Goal: Task Accomplishment & Management: Complete application form

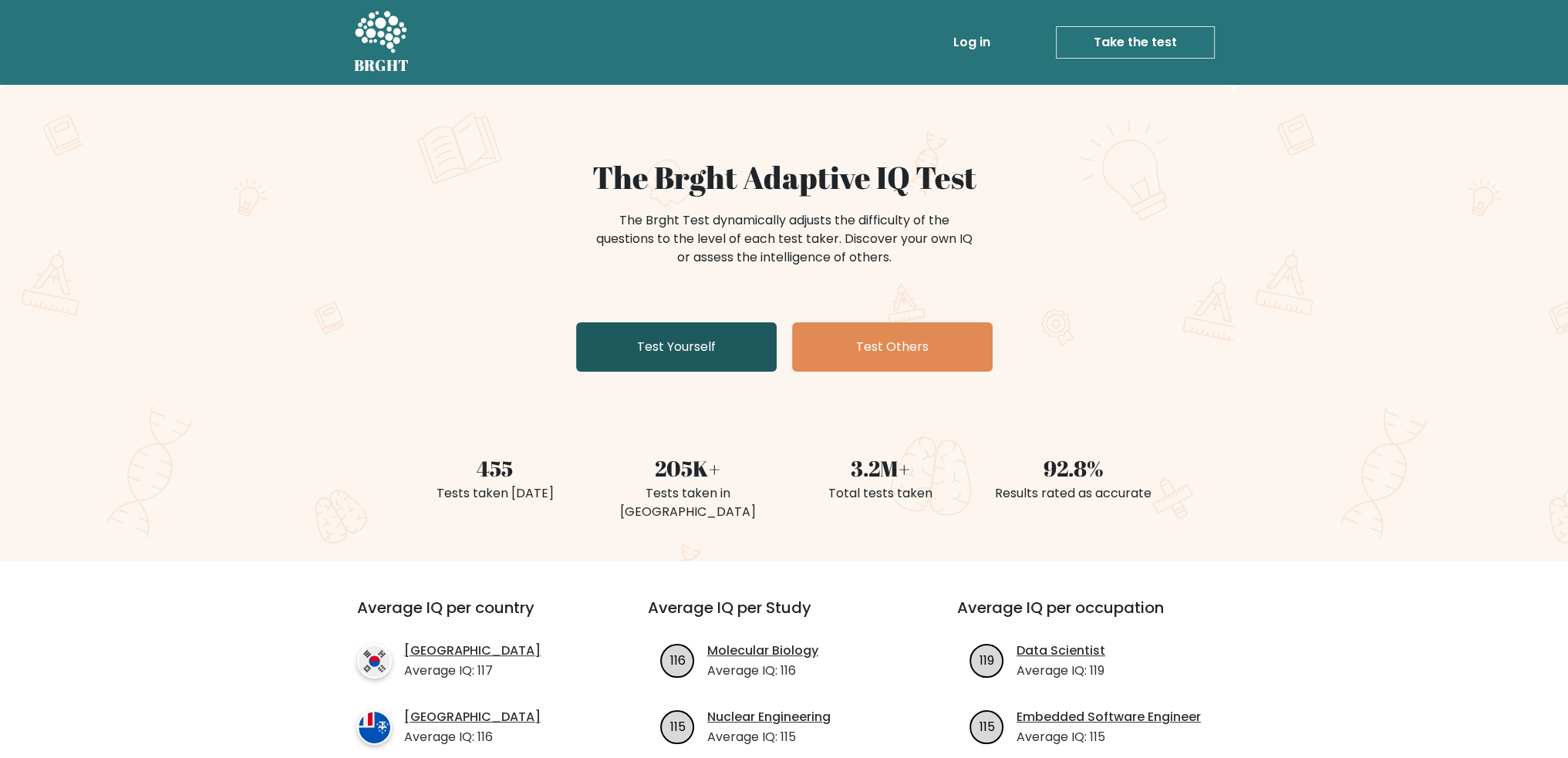
click at [651, 357] on link "Test Yourself" at bounding box center [676, 347] width 201 height 49
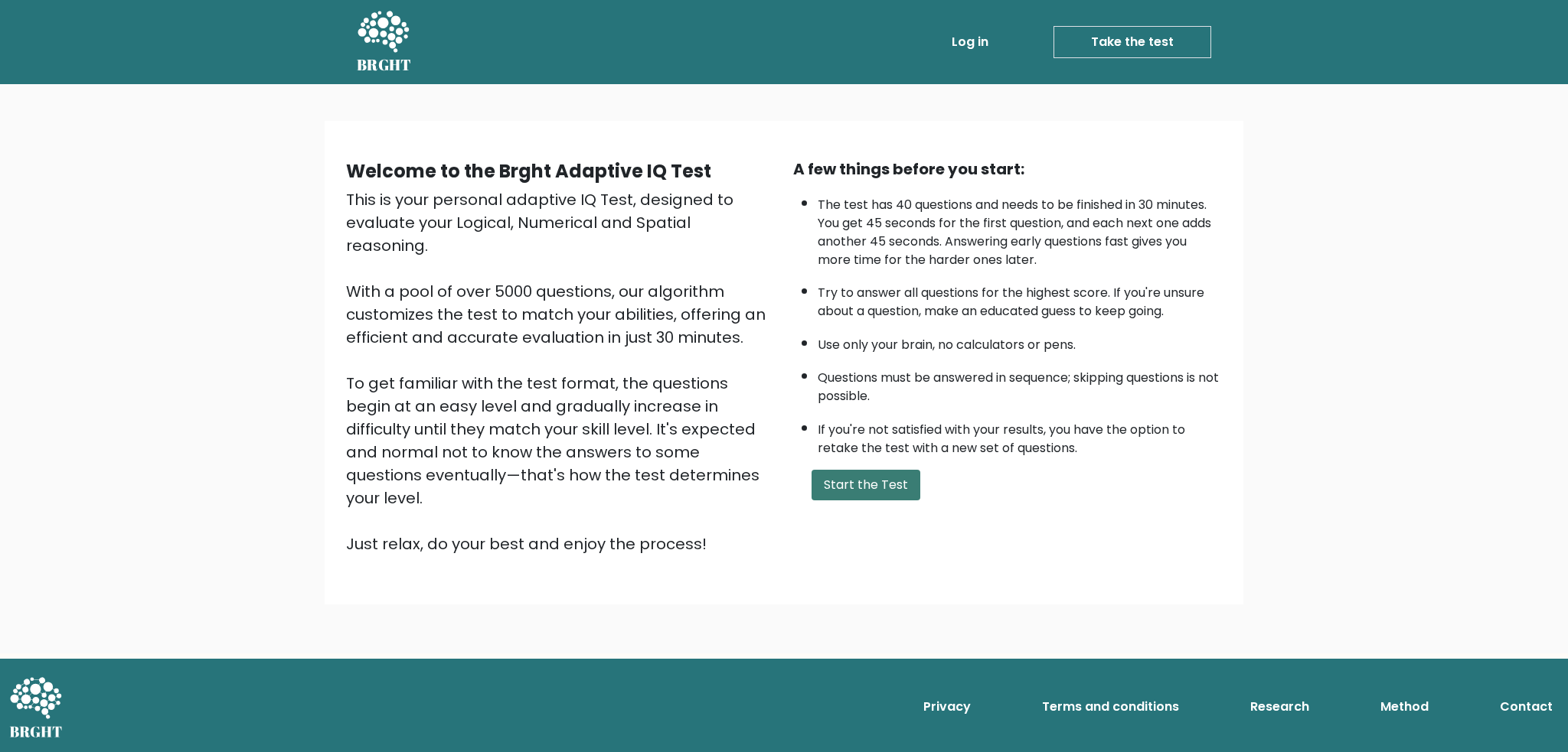
click at [855, 476] on button "Start the Test" at bounding box center [866, 486] width 109 height 31
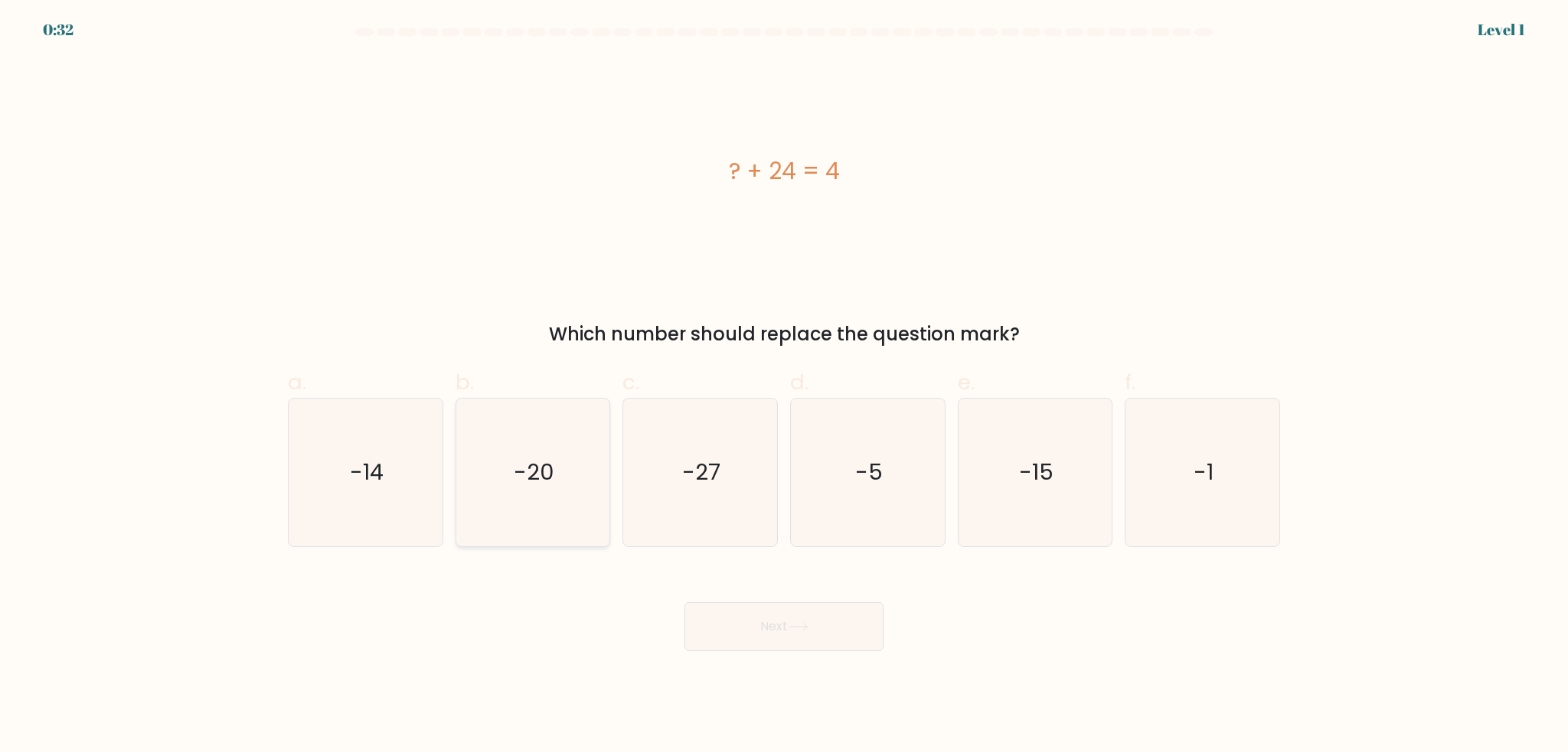
click at [575, 463] on icon "-20" at bounding box center [533, 472] width 148 height 148
click at [784, 387] on input "b. -20" at bounding box center [784, 381] width 1 height 10
radio input "true"
click at [751, 637] on button "Next" at bounding box center [784, 627] width 199 height 49
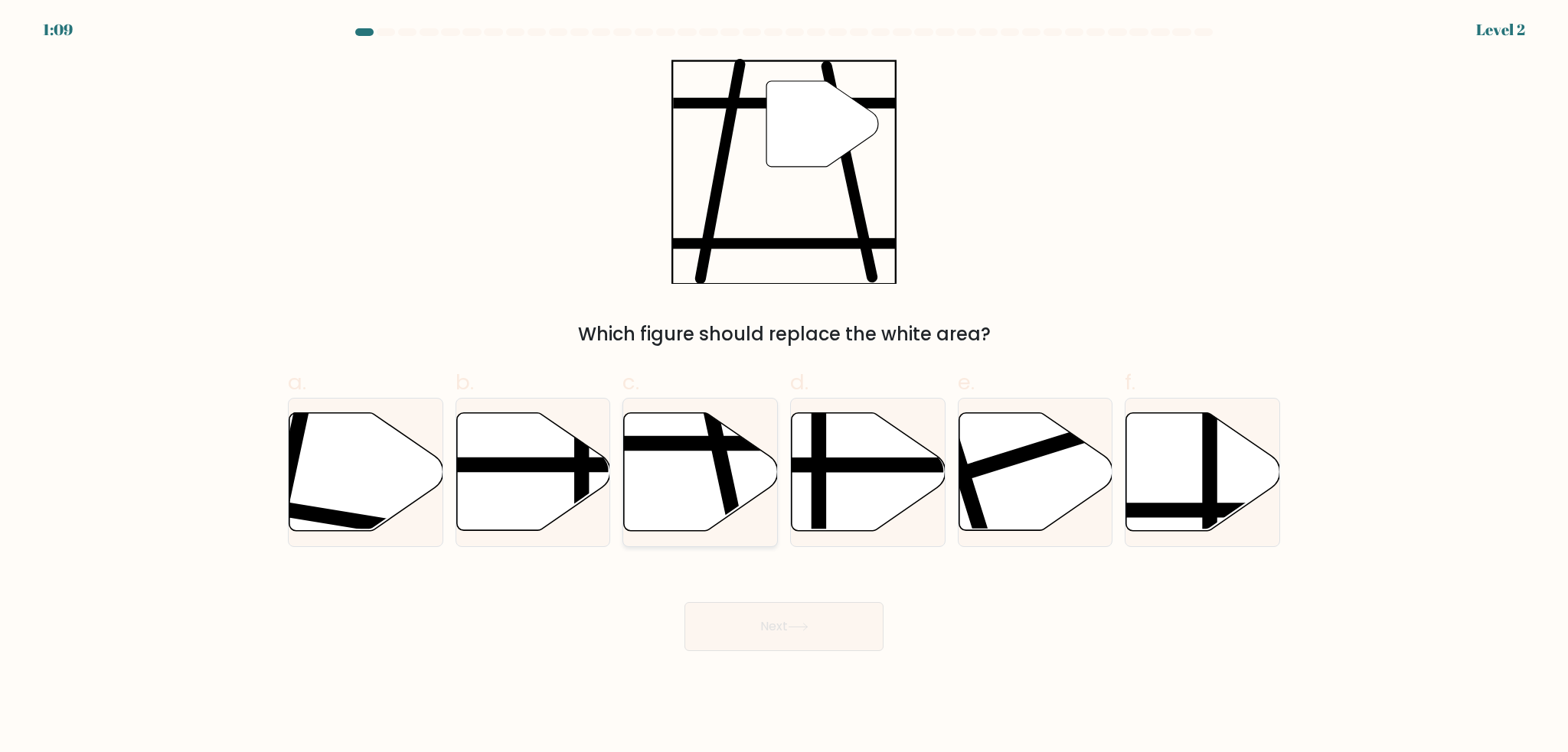
click at [651, 444] on line at bounding box center [650, 444] width 310 height 0
click at [784, 387] on input "c." at bounding box center [784, 381] width 1 height 10
radio input "true"
click at [804, 618] on button "Next" at bounding box center [784, 627] width 199 height 49
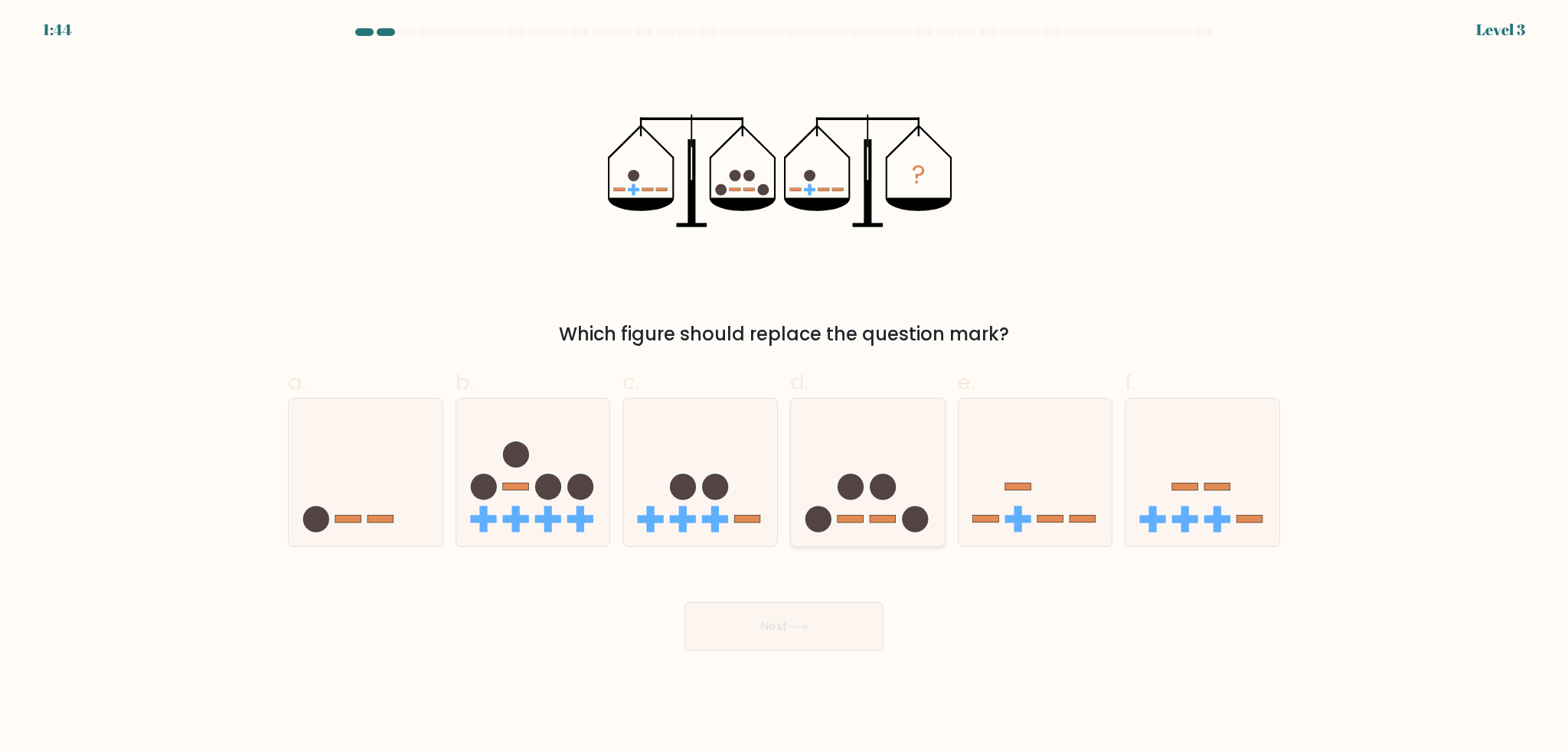
click at [845, 483] on circle at bounding box center [851, 486] width 26 height 26
click at [784, 387] on input "d." at bounding box center [784, 381] width 1 height 10
radio input "true"
click at [809, 608] on button "Next" at bounding box center [784, 627] width 199 height 49
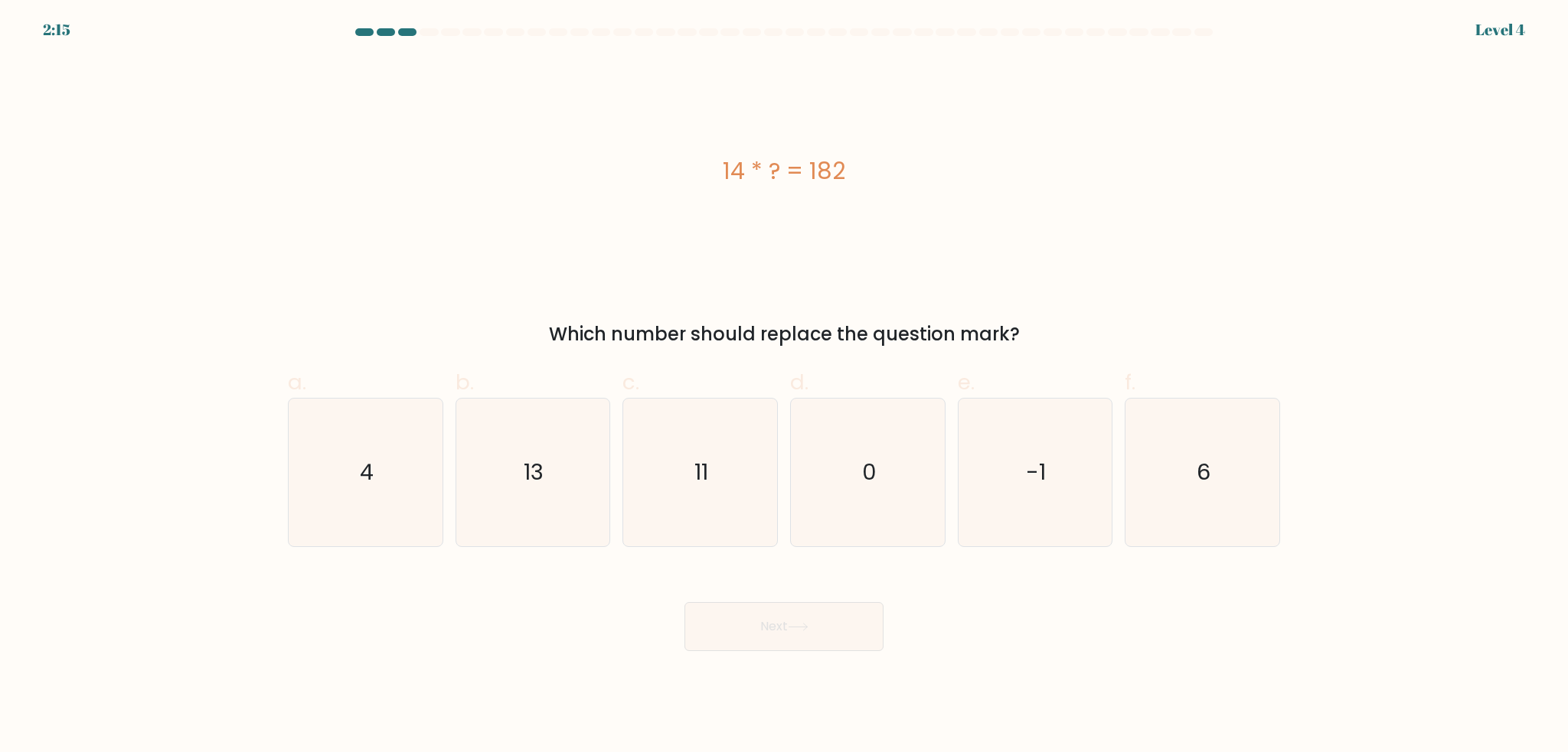
drag, startPoint x: 498, startPoint y: 462, endPoint x: 701, endPoint y: 582, distance: 235.8
click at [499, 467] on icon "13" at bounding box center [533, 472] width 148 height 148
click at [784, 387] on input "b. 13" at bounding box center [784, 381] width 1 height 10
radio input "true"
click at [820, 651] on body "2:14 Level 4 a." at bounding box center [784, 376] width 1568 height 752
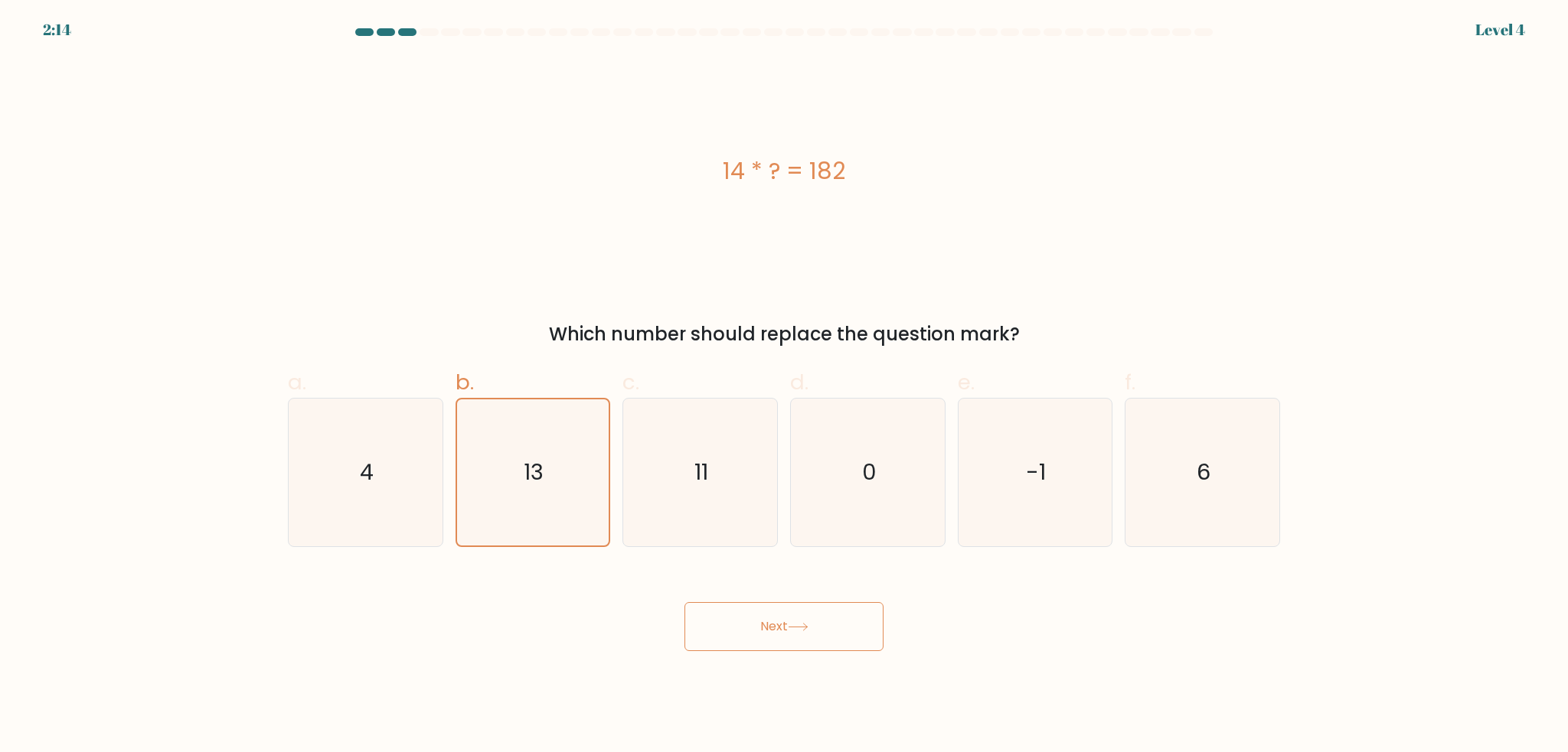
click at [827, 635] on button "Next" at bounding box center [784, 627] width 199 height 49
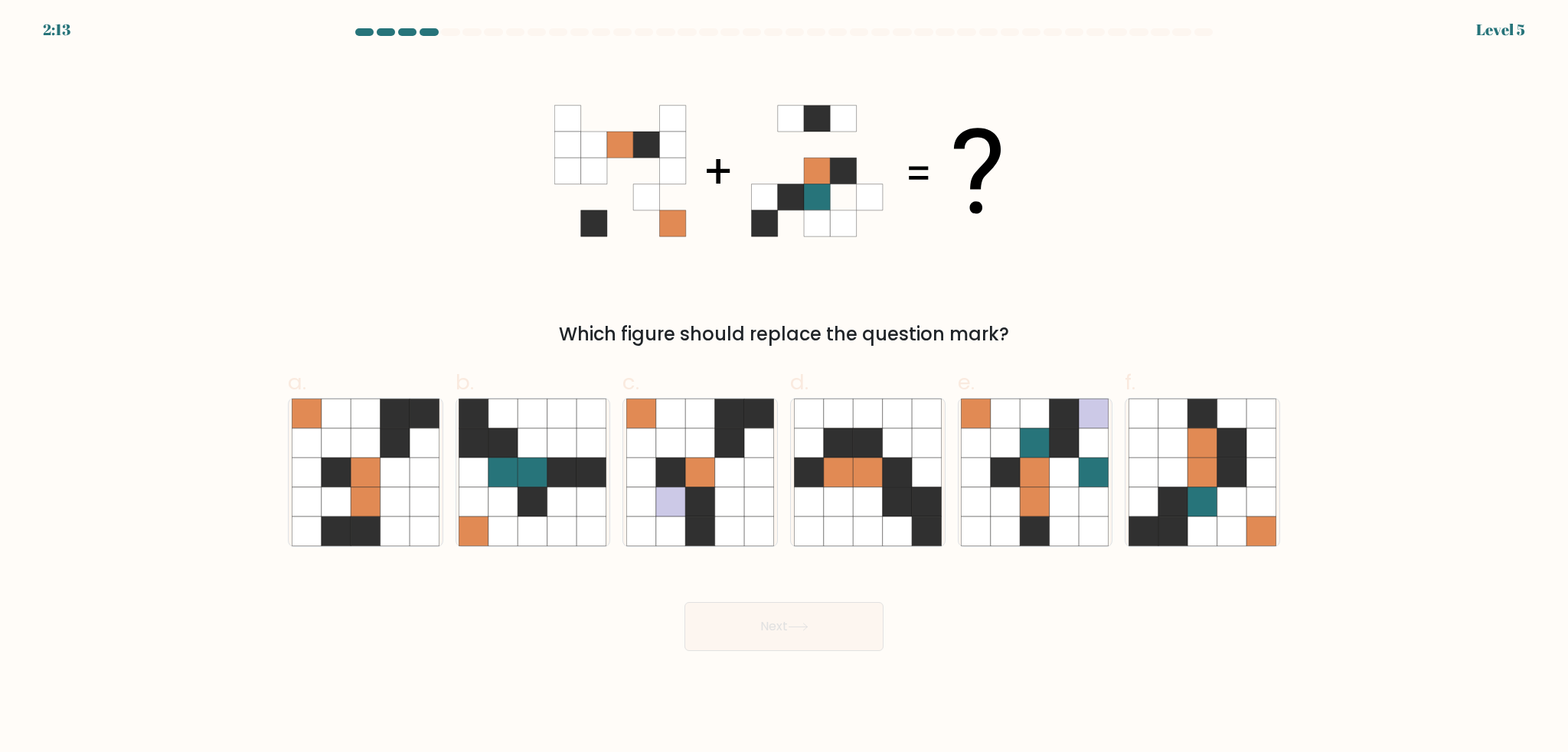
click at [1130, 639] on div "Next" at bounding box center [784, 608] width 1011 height 85
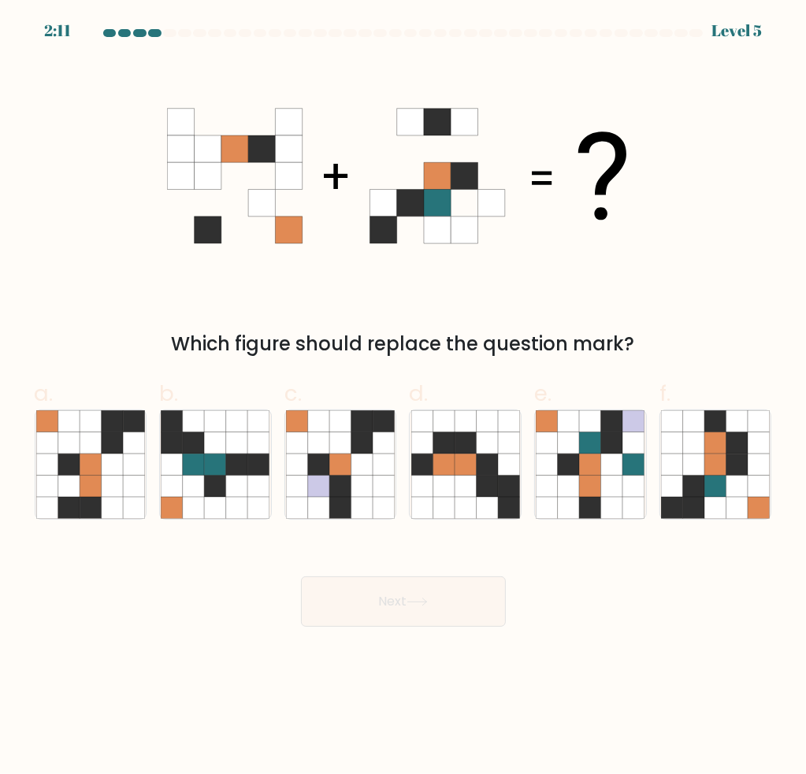
drag, startPoint x: 699, startPoint y: 472, endPoint x: 691, endPoint y: 317, distance: 155.4
click at [695, 314] on form at bounding box center [403, 328] width 806 height 598
click at [570, 472] on icon at bounding box center [568, 464] width 21 height 21
click at [404, 398] on input "e." at bounding box center [403, 392] width 1 height 10
radio input "true"
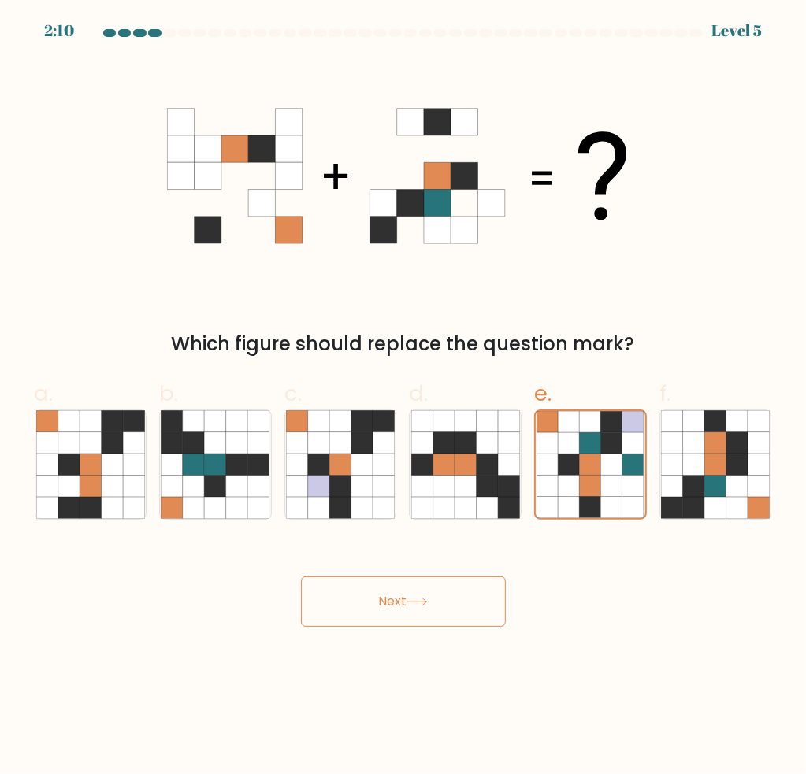
click at [372, 619] on button "Next" at bounding box center [403, 601] width 205 height 50
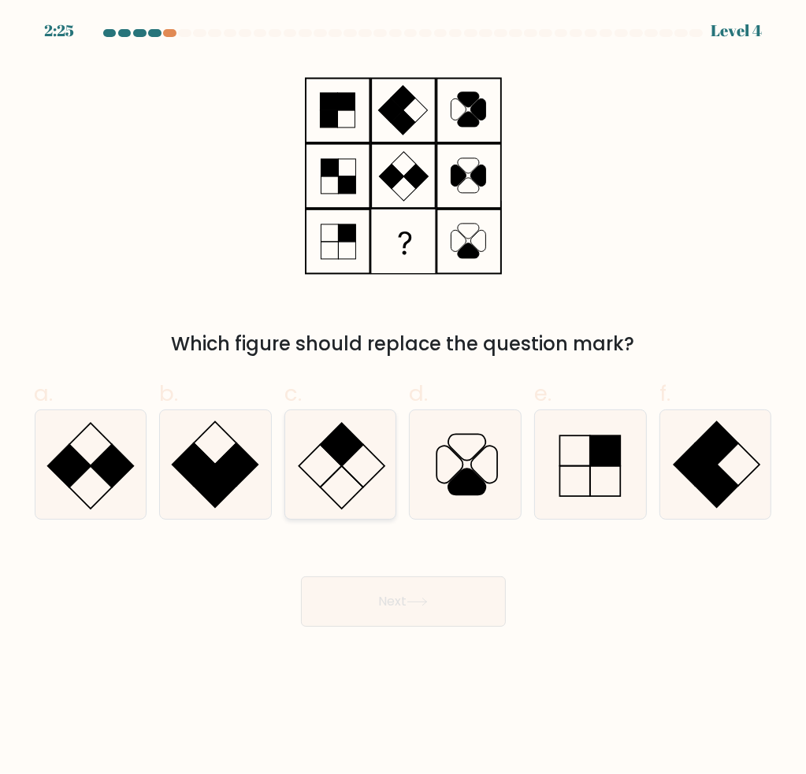
drag, startPoint x: 332, startPoint y: 478, endPoint x: 347, endPoint y: 513, distance: 37.4
click at [332, 478] on icon at bounding box center [340, 464] width 109 height 109
click at [403, 398] on input "c." at bounding box center [403, 392] width 1 height 10
radio input "true"
click at [360, 585] on button "Next" at bounding box center [403, 601] width 205 height 50
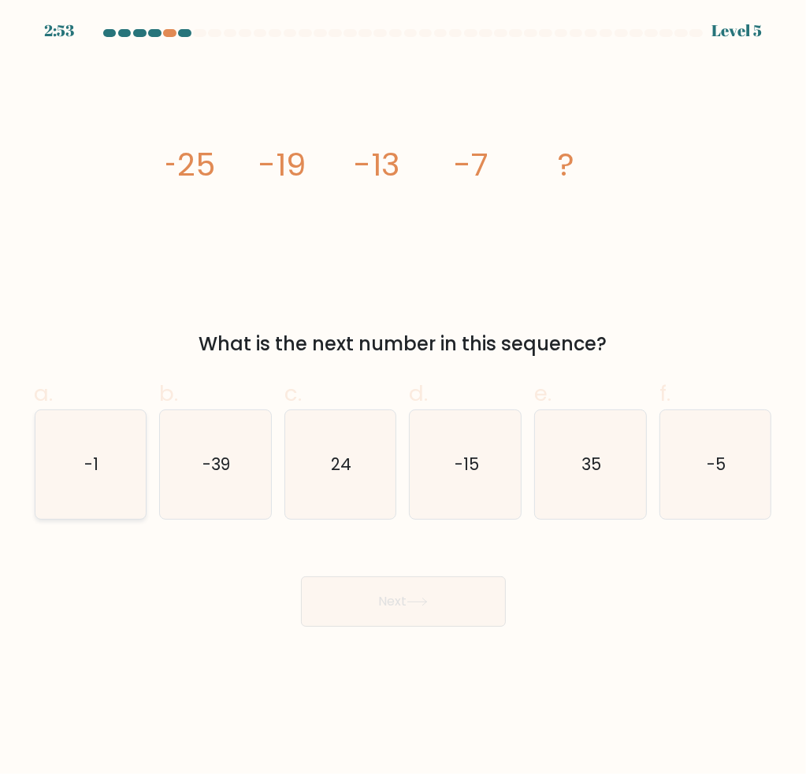
click at [101, 458] on icon "-1" at bounding box center [90, 464] width 109 height 109
click at [403, 398] on input "a. -1" at bounding box center [403, 392] width 1 height 10
radio input "true"
click at [431, 609] on button "Next" at bounding box center [403, 601] width 205 height 50
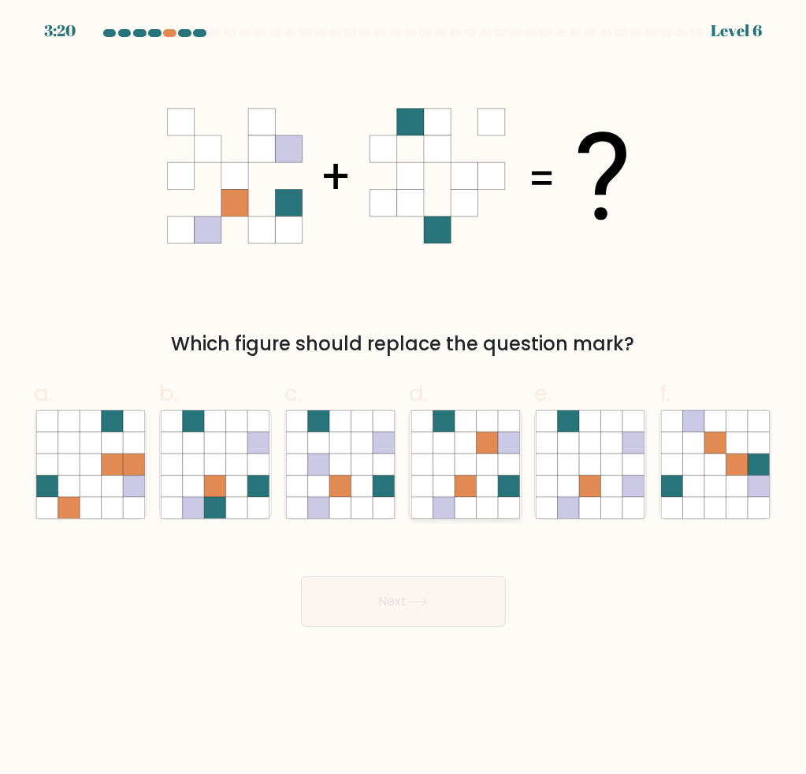
click at [468, 456] on icon at bounding box center [464, 464] width 21 height 21
click at [404, 398] on input "d." at bounding box center [403, 392] width 1 height 10
radio input "true"
click at [390, 594] on button "Next" at bounding box center [403, 601] width 205 height 50
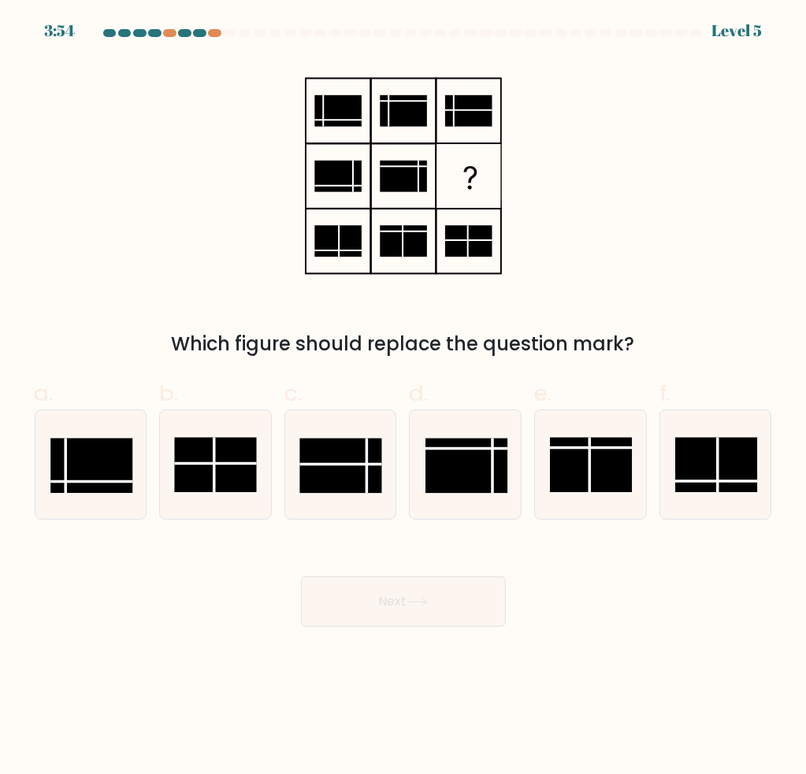
drag, startPoint x: 354, startPoint y: 467, endPoint x: 397, endPoint y: 584, distance: 125.1
click at [354, 469] on rect at bounding box center [341, 466] width 82 height 55
click at [403, 398] on input "c." at bounding box center [403, 392] width 1 height 10
radio input "true"
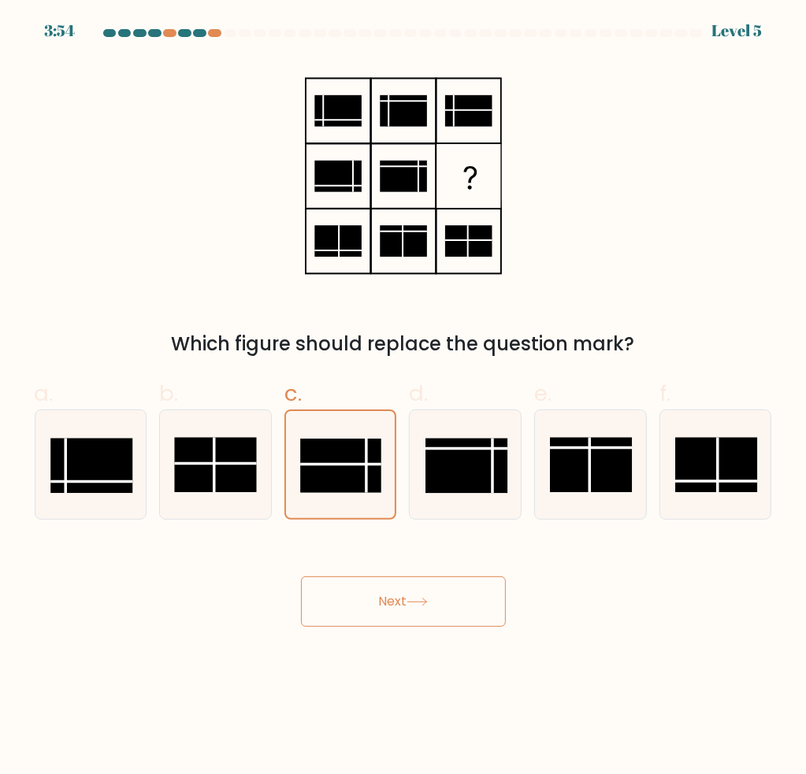
click at [397, 586] on button "Next" at bounding box center [403, 601] width 205 height 50
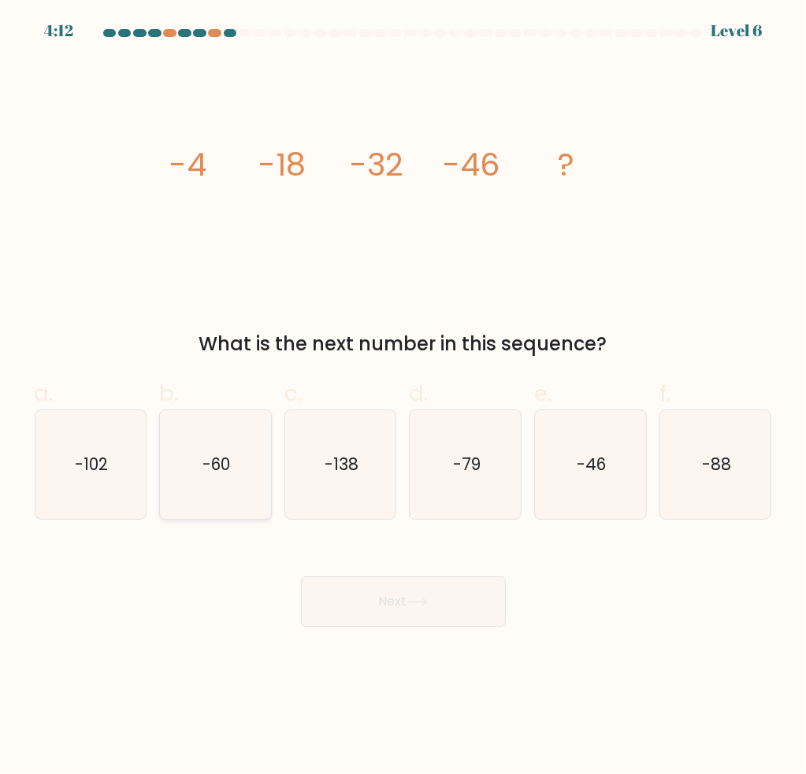
click at [189, 469] on icon "-60" at bounding box center [215, 464] width 109 height 109
click at [403, 398] on input "b. -60" at bounding box center [403, 392] width 1 height 10
radio input "true"
click at [400, 577] on button "Next" at bounding box center [403, 601] width 205 height 50
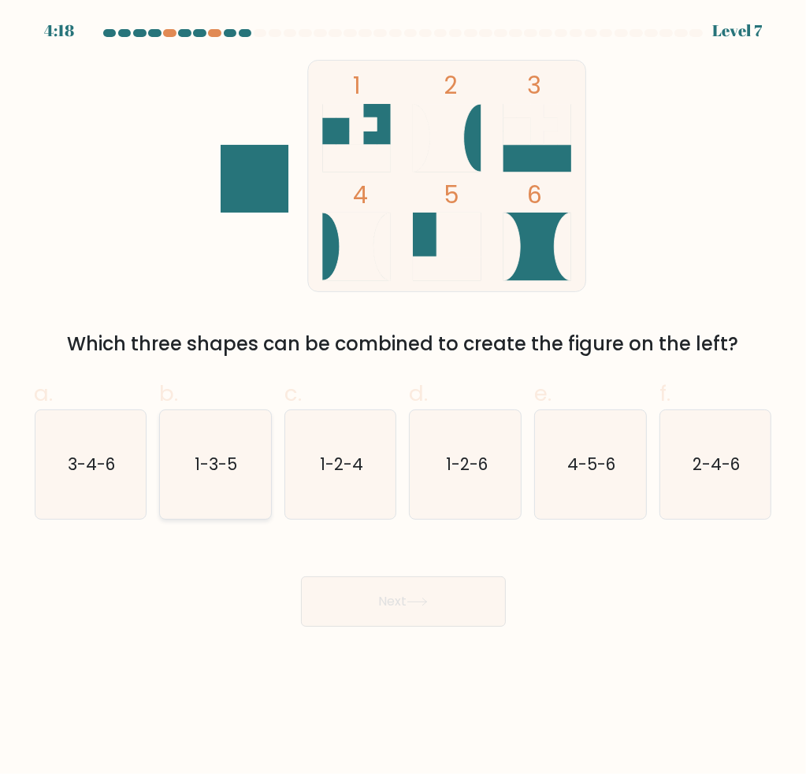
click at [195, 421] on icon "1-3-5" at bounding box center [215, 464] width 109 height 109
click at [403, 398] on input "b. 1-3-5" at bounding box center [403, 392] width 1 height 10
radio input "true"
click at [377, 587] on button "Next" at bounding box center [403, 601] width 205 height 50
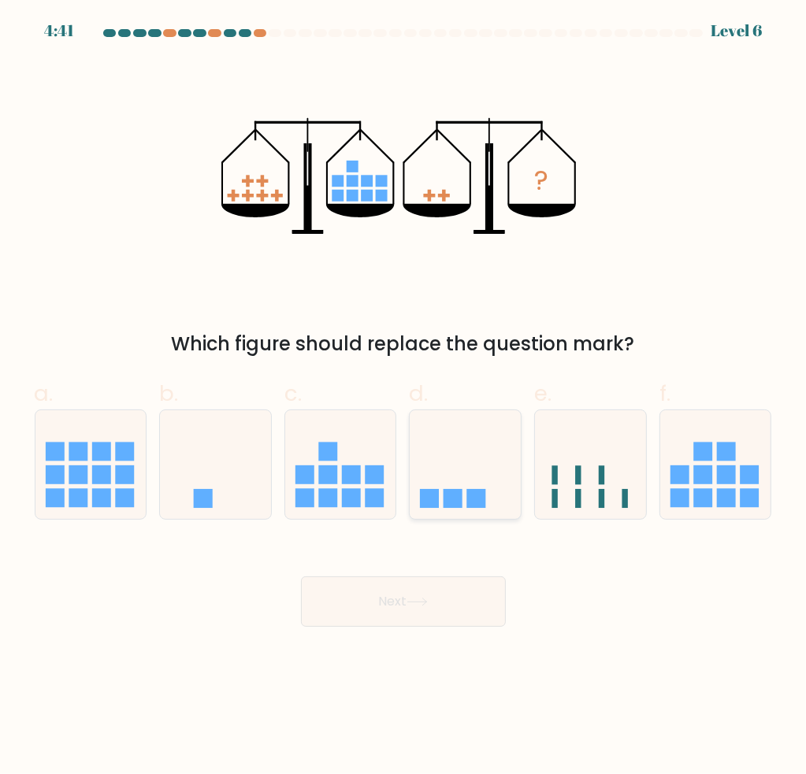
click at [469, 473] on icon at bounding box center [465, 465] width 111 height 92
click at [404, 398] on input "d." at bounding box center [403, 392] width 1 height 10
radio input "true"
click at [438, 599] on button "Next" at bounding box center [403, 601] width 205 height 50
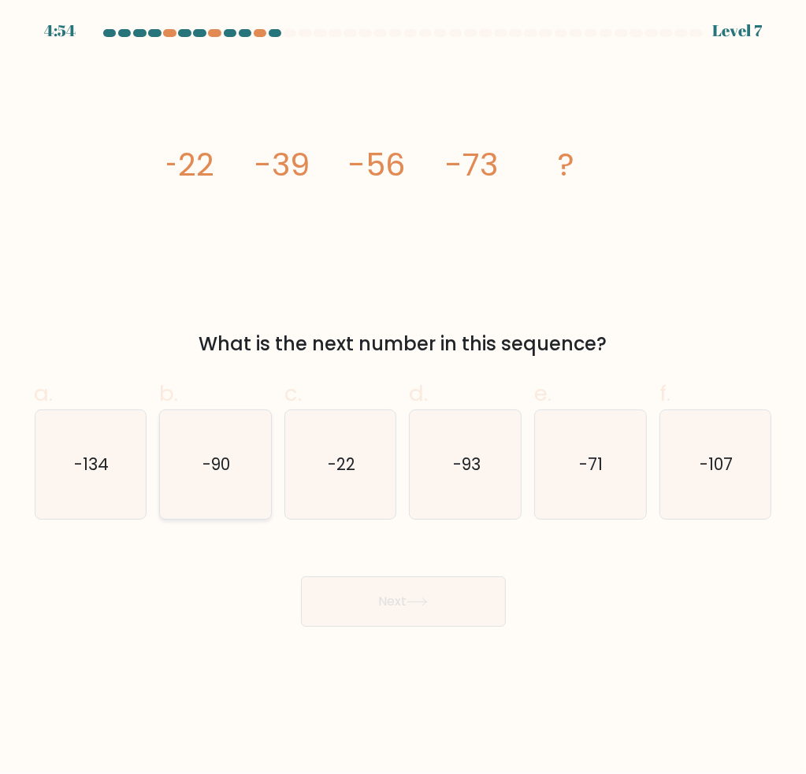
click at [243, 468] on icon "-90" at bounding box center [215, 464] width 109 height 109
click at [403, 398] on input "b. -90" at bounding box center [403, 392] width 1 height 10
radio input "true"
click at [397, 606] on button "Next" at bounding box center [403, 601] width 205 height 50
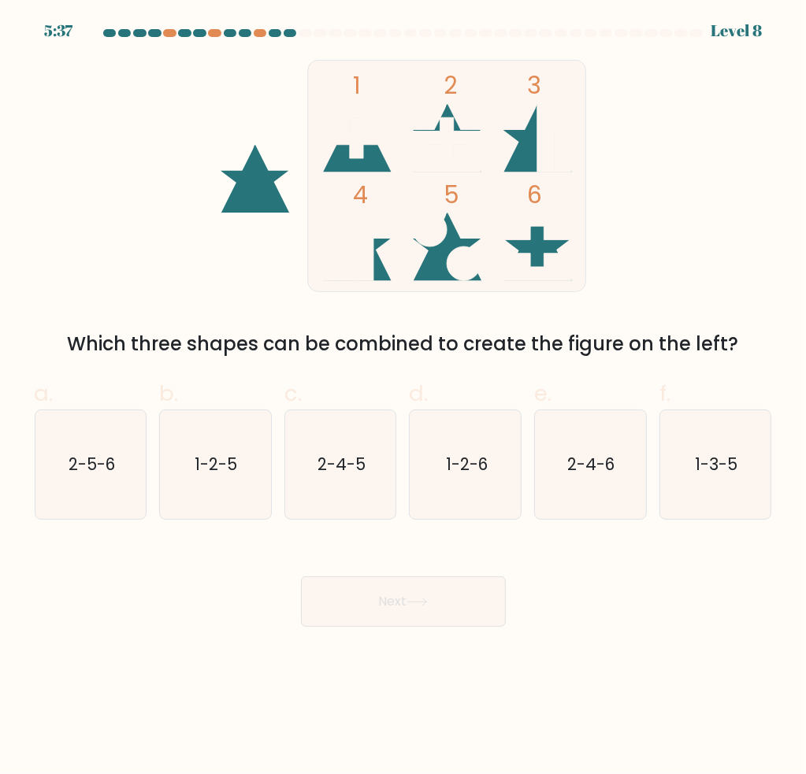
click at [724, 40] on div at bounding box center [403, 36] width 756 height 14
click at [677, 460] on icon "1-3-5" at bounding box center [715, 464] width 109 height 109
click at [404, 398] on input "f. 1-3-5" at bounding box center [403, 392] width 1 height 10
radio input "true"
click at [435, 596] on button "Next" at bounding box center [403, 601] width 205 height 50
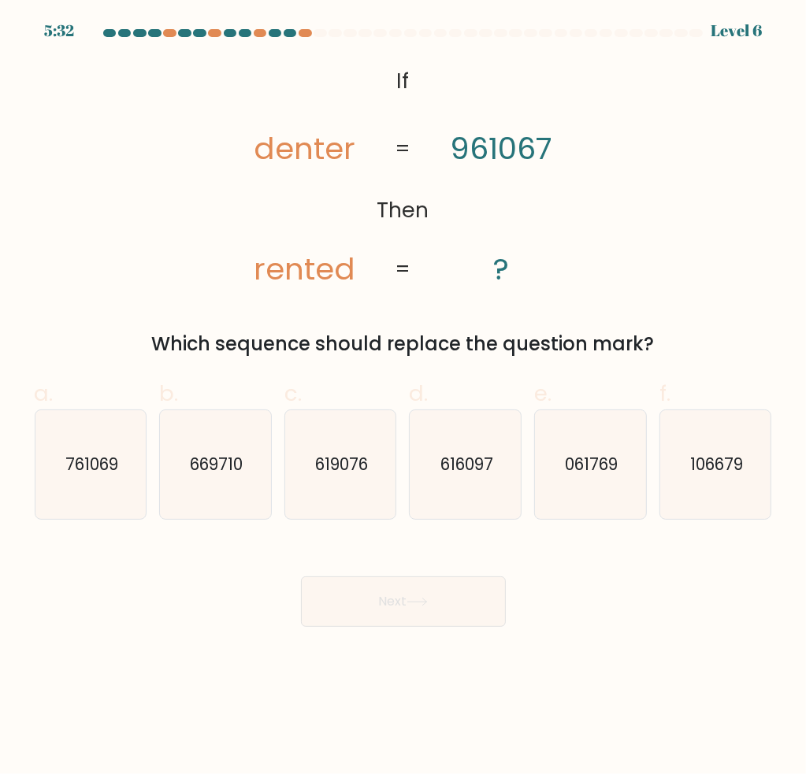
drag, startPoint x: 309, startPoint y: 473, endPoint x: 353, endPoint y: 562, distance: 100.0
click at [309, 473] on icon "619076" at bounding box center [340, 464] width 109 height 109
click at [403, 398] on input "c. 619076" at bounding box center [403, 392] width 1 height 10
radio input "true"
click at [369, 598] on button "Next" at bounding box center [403, 601] width 205 height 50
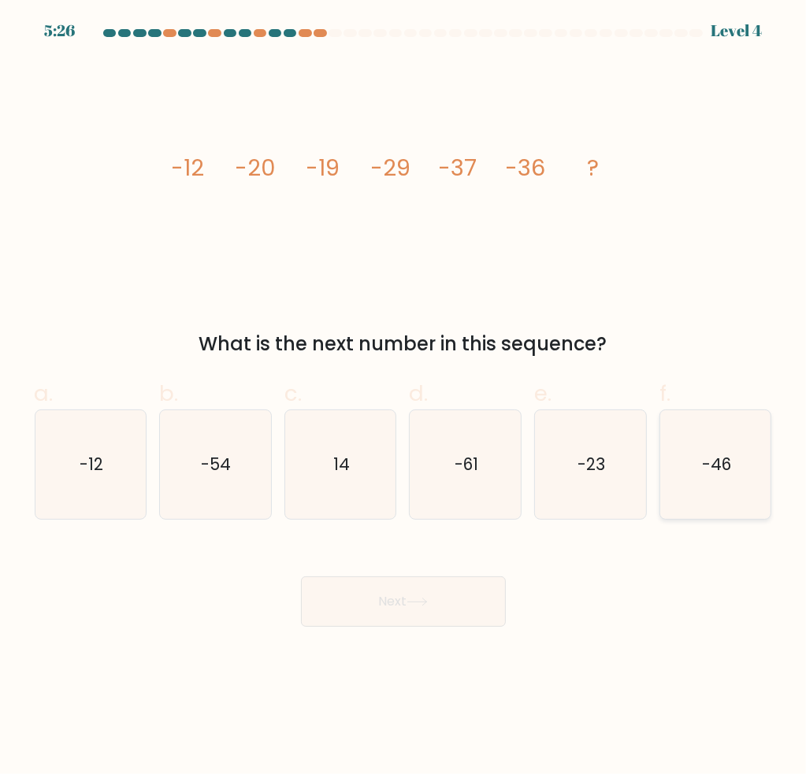
click at [707, 469] on text "-46" at bounding box center [716, 464] width 29 height 23
click at [404, 398] on input "f. -46" at bounding box center [403, 392] width 1 height 10
radio input "true"
click at [409, 610] on button "Next" at bounding box center [403, 601] width 205 height 50
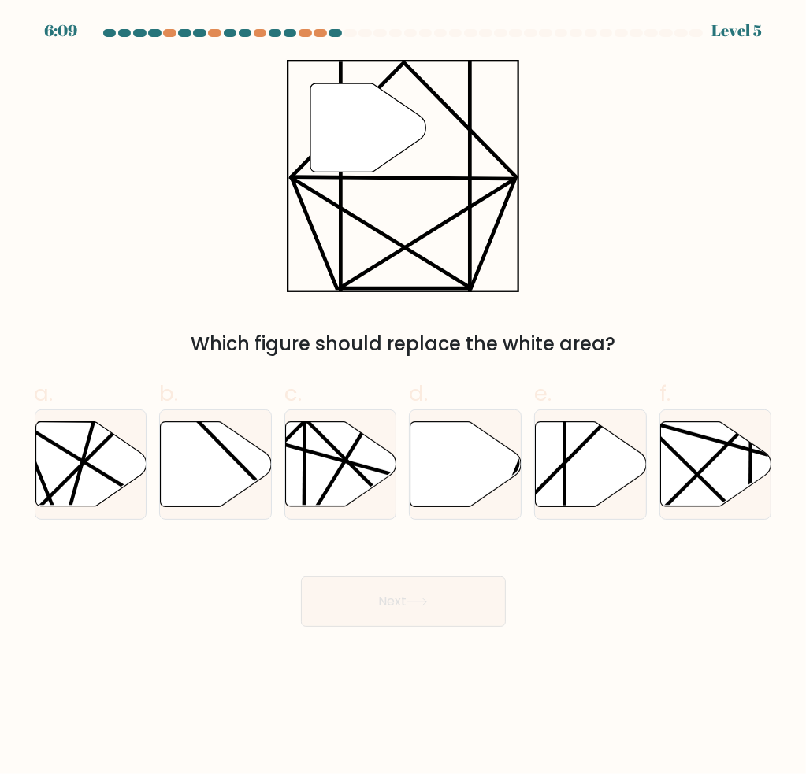
click at [584, 621] on div "Next" at bounding box center [403, 583] width 756 height 88
click at [549, 449] on icon at bounding box center [591, 464] width 111 height 85
click at [404, 398] on input "e." at bounding box center [403, 392] width 1 height 10
radio input "true"
click at [415, 604] on icon at bounding box center [416, 602] width 21 height 9
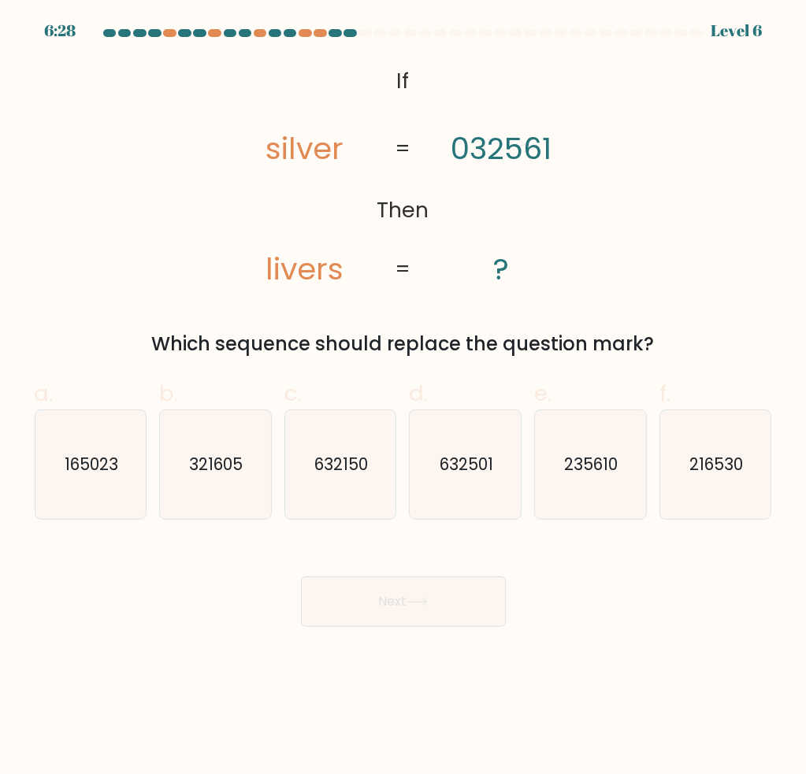
drag, startPoint x: 57, startPoint y: 440, endPoint x: 196, endPoint y: 525, distance: 163.3
click at [59, 440] on icon "165023" at bounding box center [90, 464] width 109 height 109
click at [403, 398] on input "a. 165023" at bounding box center [403, 392] width 1 height 10
radio input "true"
click at [418, 639] on body "6:28 Level 6 If" at bounding box center [403, 387] width 806 height 774
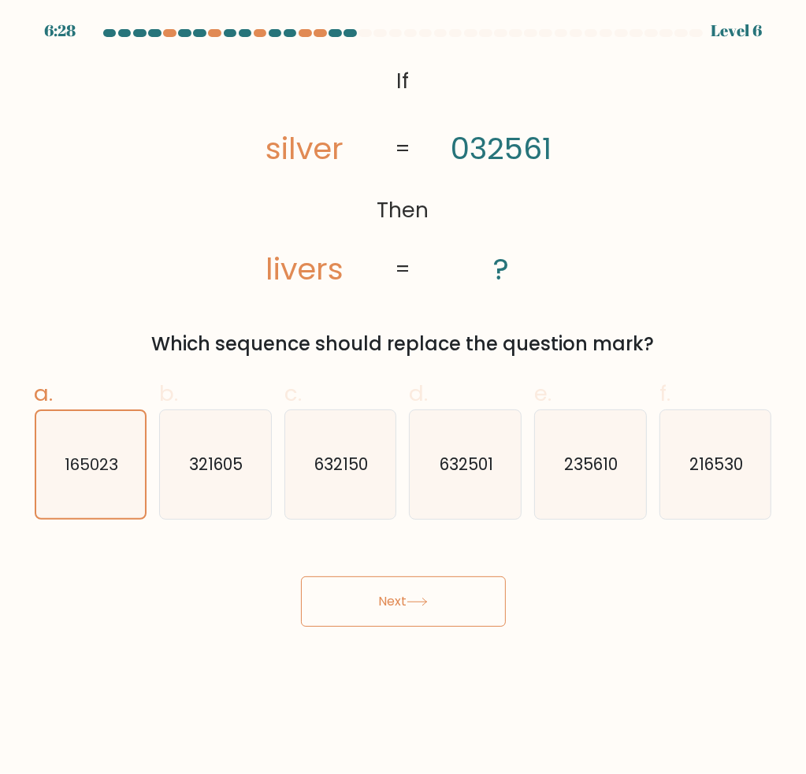
click at [424, 613] on button "Next" at bounding box center [403, 601] width 205 height 50
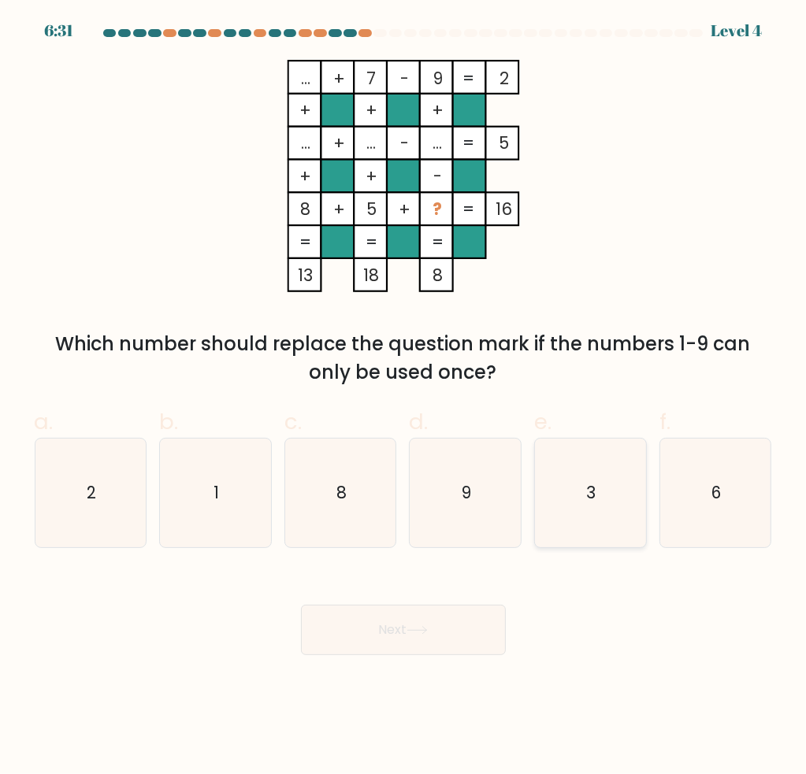
click at [613, 514] on icon "3" at bounding box center [590, 493] width 109 height 109
click at [404, 398] on input "e. 3" at bounding box center [403, 392] width 1 height 10
radio input "true"
click at [411, 620] on button "Next" at bounding box center [403, 630] width 205 height 50
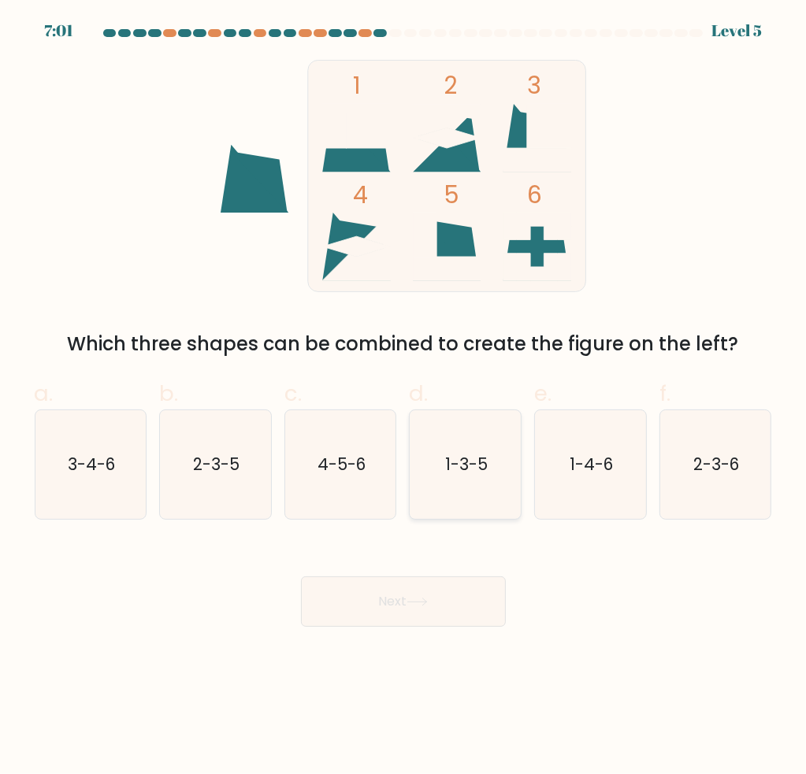
click at [469, 460] on text "1-3-5" at bounding box center [466, 464] width 43 height 23
click at [404, 398] on input "d. 1-3-5" at bounding box center [403, 392] width 1 height 10
radio input "true"
click at [422, 631] on body "7:01 Level 5" at bounding box center [403, 387] width 806 height 774
click at [410, 590] on button "Next" at bounding box center [403, 601] width 205 height 50
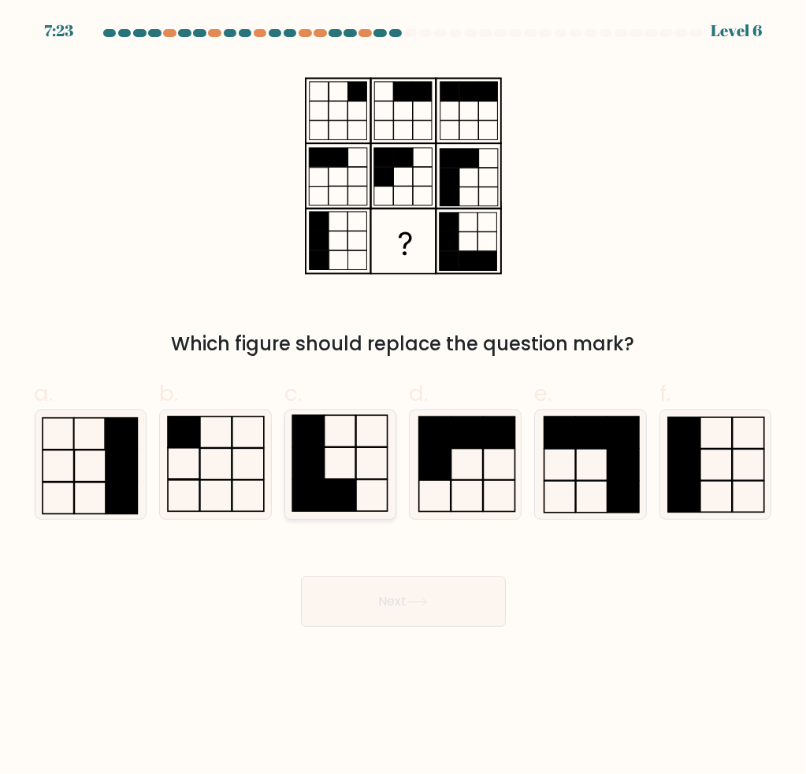
click at [361, 450] on icon at bounding box center [340, 464] width 109 height 109
click at [403, 398] on input "c." at bounding box center [403, 392] width 1 height 10
radio input "true"
click at [397, 584] on button "Next" at bounding box center [403, 601] width 205 height 50
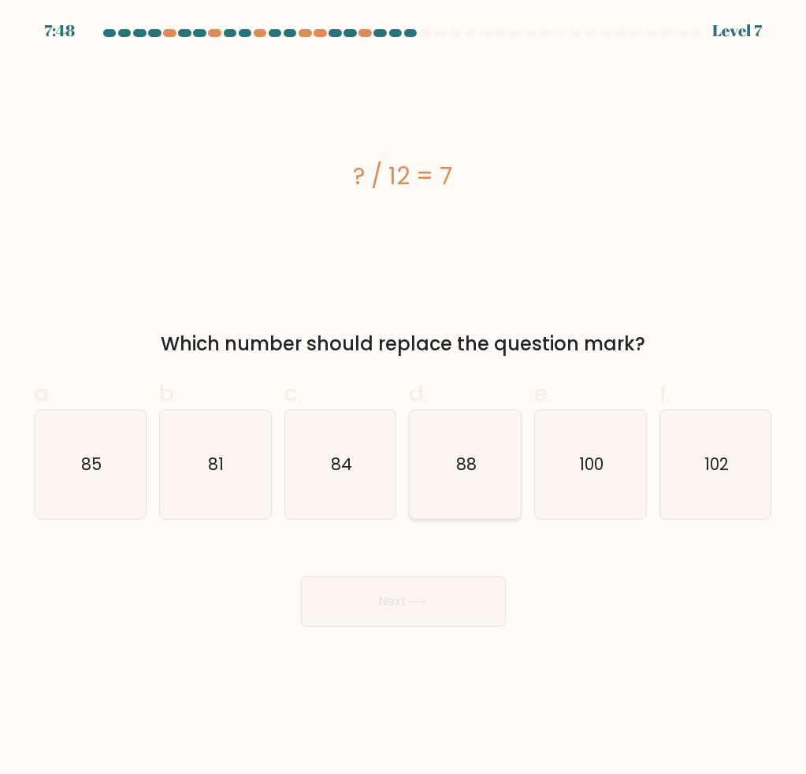
click at [450, 421] on icon "88" at bounding box center [465, 464] width 109 height 109
click at [404, 398] on input "d. 88" at bounding box center [403, 392] width 1 height 10
radio input "true"
click at [375, 588] on button "Next" at bounding box center [403, 601] width 205 height 50
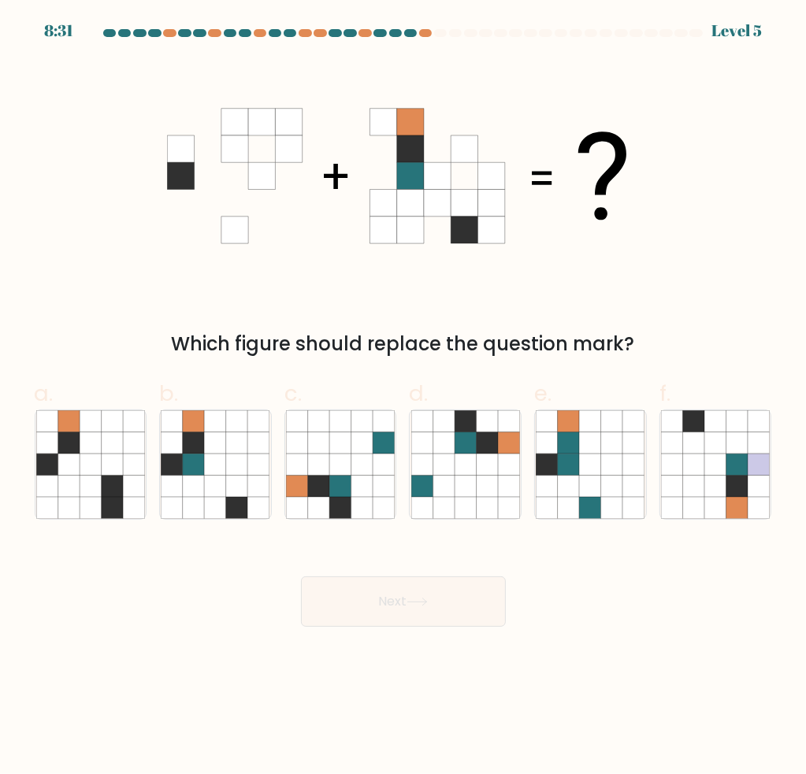
click at [588, 620] on div "Next" at bounding box center [403, 583] width 756 height 88
click at [230, 446] on icon at bounding box center [236, 442] width 21 height 21
click at [403, 398] on input "b." at bounding box center [403, 392] width 1 height 10
radio input "true"
click at [382, 608] on button "Next" at bounding box center [403, 601] width 205 height 50
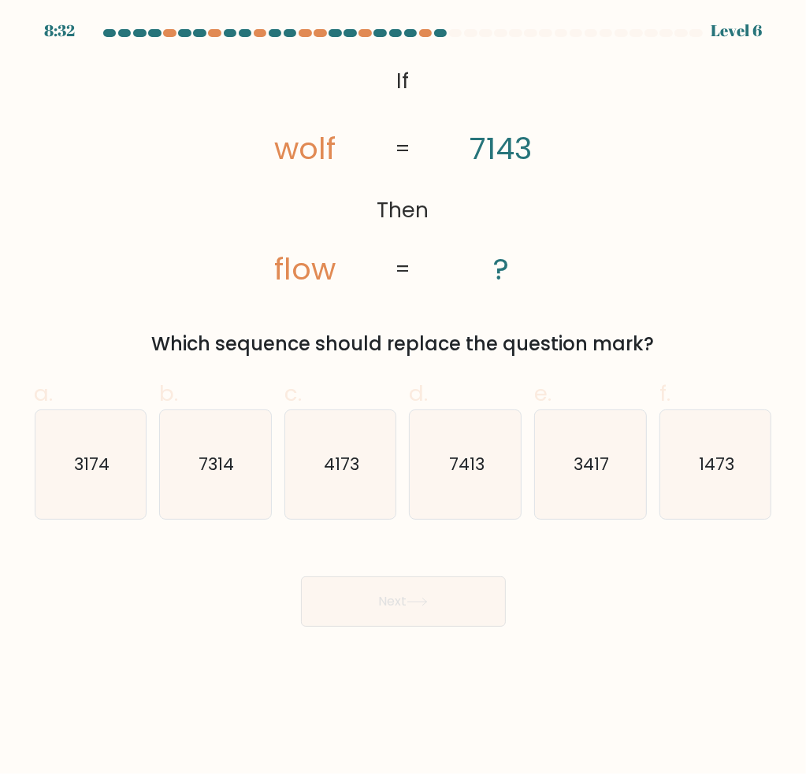
click at [592, 614] on div "Next" at bounding box center [403, 583] width 756 height 88
click at [363, 476] on icon "4173" at bounding box center [340, 464] width 109 height 109
click at [403, 398] on input "c. 4173" at bounding box center [403, 392] width 1 height 10
radio input "true"
click at [406, 584] on button "Next" at bounding box center [403, 601] width 205 height 50
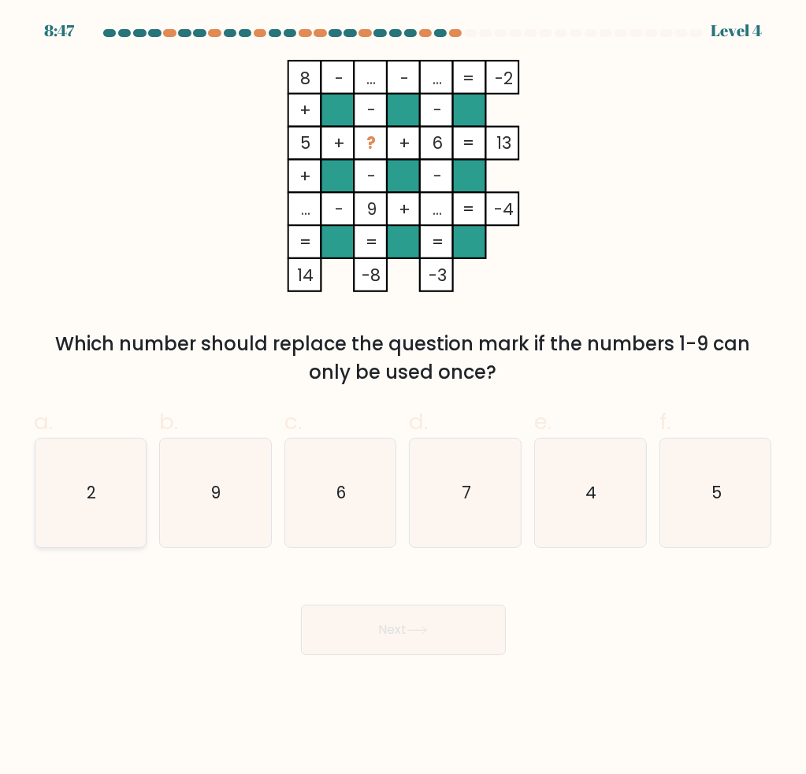
click at [98, 481] on icon "2" at bounding box center [90, 493] width 109 height 109
click at [403, 398] on input "a. 2" at bounding box center [403, 392] width 1 height 10
radio input "true"
click at [343, 628] on button "Next" at bounding box center [403, 630] width 205 height 50
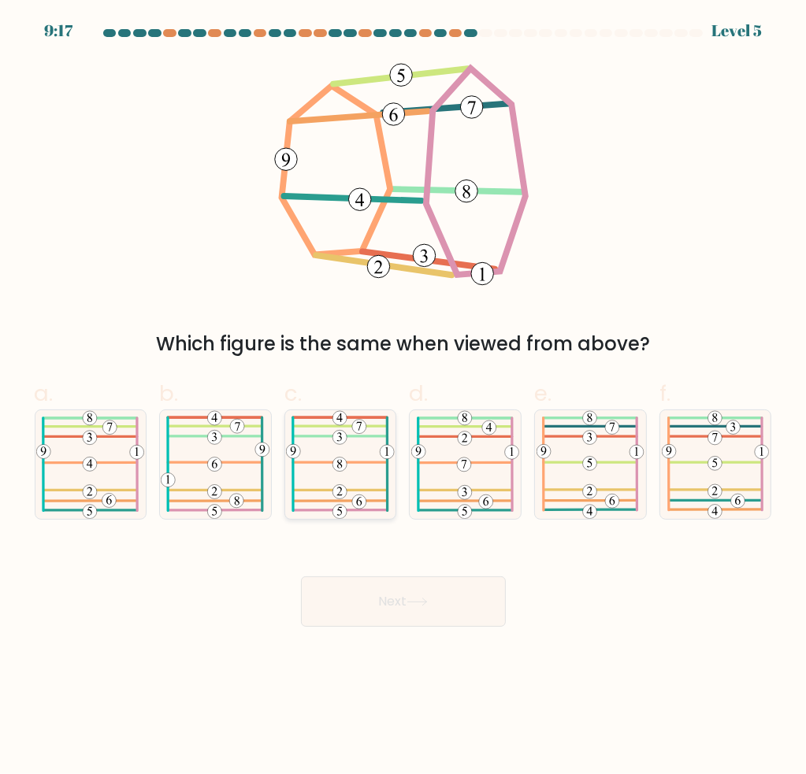
drag, startPoint x: 356, startPoint y: 469, endPoint x: 394, endPoint y: 499, distance: 48.7
click at [357, 470] on icon at bounding box center [340, 464] width 108 height 109
click at [403, 398] on input "c." at bounding box center [403, 392] width 1 height 10
radio input "true"
click at [426, 583] on button "Next" at bounding box center [403, 601] width 205 height 50
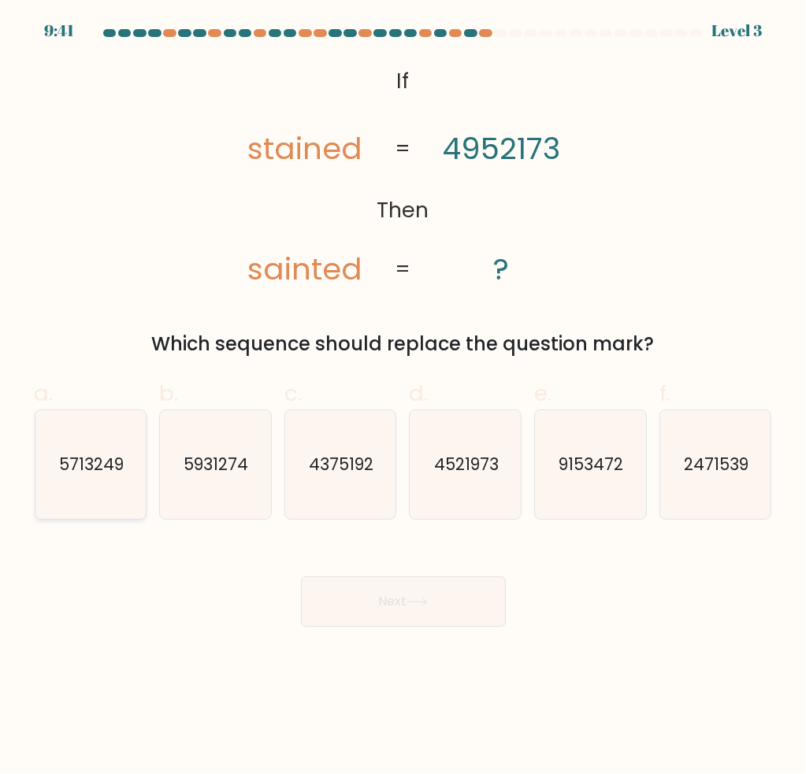
click at [105, 467] on text "5713249" at bounding box center [91, 464] width 65 height 23
click at [403, 398] on input "a. 5713249" at bounding box center [403, 392] width 1 height 10
radio input "true"
click at [360, 582] on button "Next" at bounding box center [403, 601] width 205 height 50
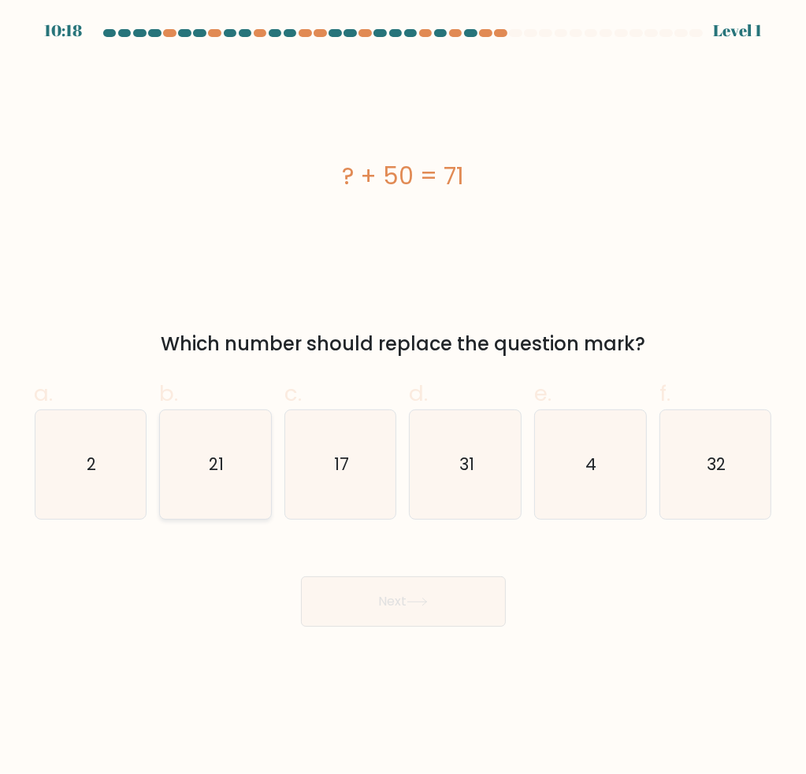
click at [198, 460] on icon "21" at bounding box center [215, 464] width 109 height 109
click at [403, 398] on input "b. 21" at bounding box center [403, 392] width 1 height 10
radio input "true"
click at [434, 605] on button "Next" at bounding box center [403, 601] width 205 height 50
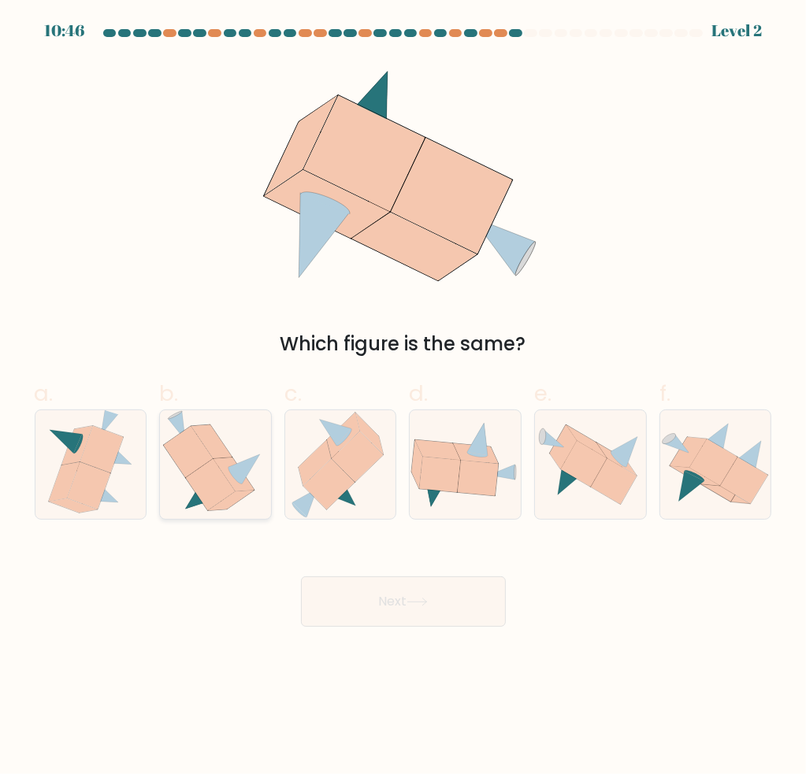
click at [194, 464] on icon at bounding box center [189, 452] width 50 height 51
click at [403, 398] on input "b." at bounding box center [403, 392] width 1 height 10
radio input "true"
click at [402, 592] on button "Next" at bounding box center [403, 601] width 205 height 50
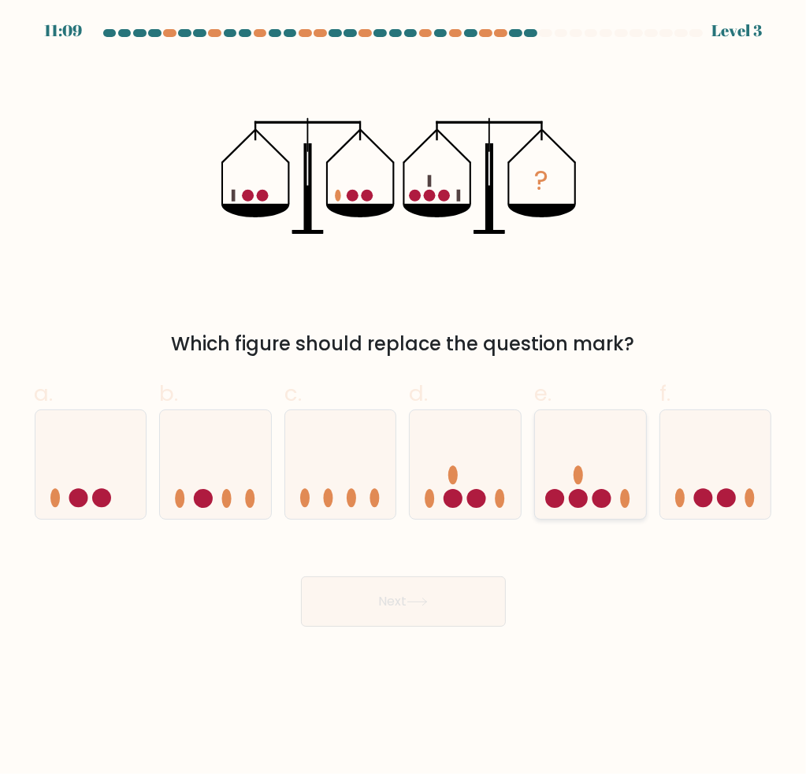
click at [567, 476] on icon at bounding box center [590, 465] width 111 height 92
click at [404, 398] on input "e." at bounding box center [403, 392] width 1 height 10
radio input "true"
click at [458, 582] on button "Next" at bounding box center [403, 601] width 205 height 50
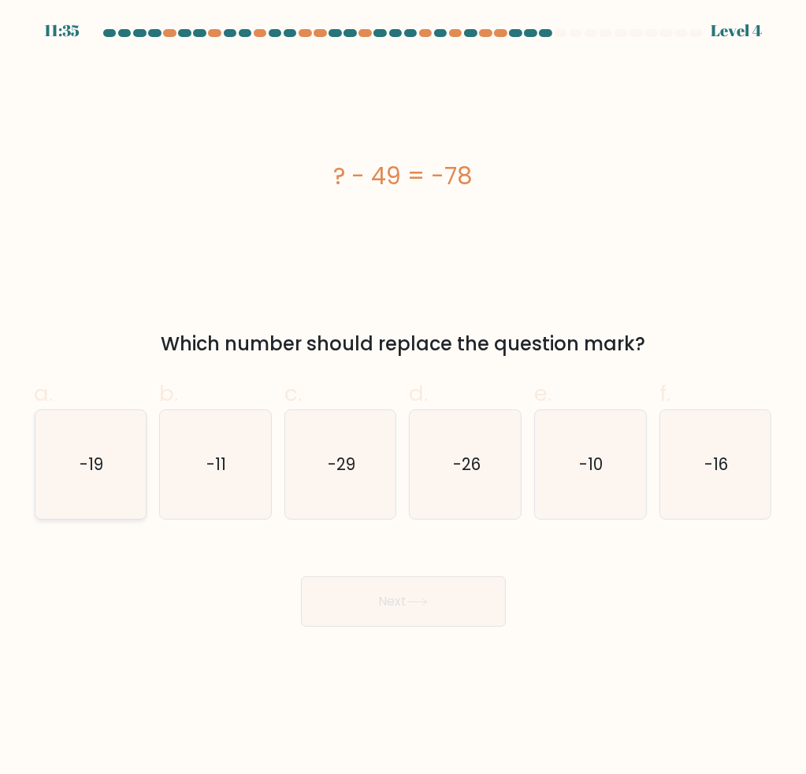
click at [86, 494] on icon "-19" at bounding box center [90, 464] width 109 height 109
click at [403, 398] on input "a. -19" at bounding box center [403, 392] width 1 height 10
radio input "true"
click at [322, 477] on icon "-29" at bounding box center [340, 464] width 109 height 109
click at [403, 398] on input "c. -29" at bounding box center [403, 392] width 1 height 10
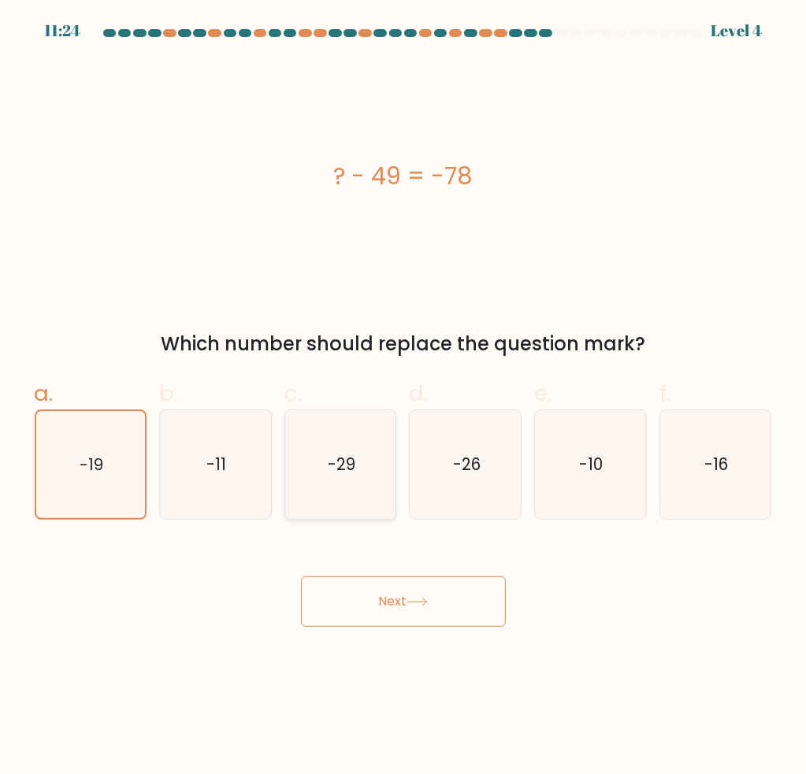
radio input "true"
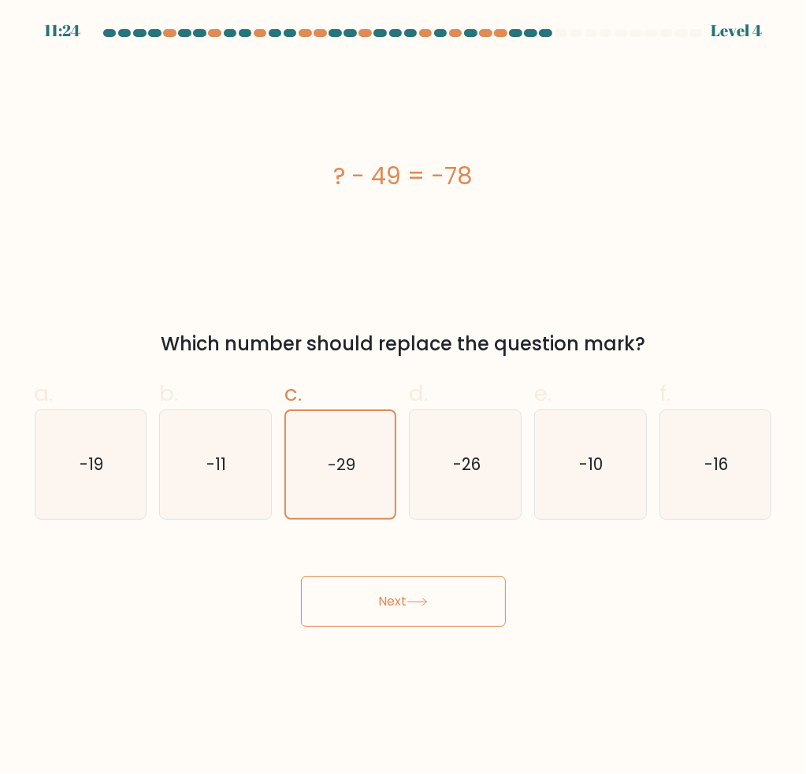
click at [388, 607] on button "Next" at bounding box center [403, 601] width 205 height 50
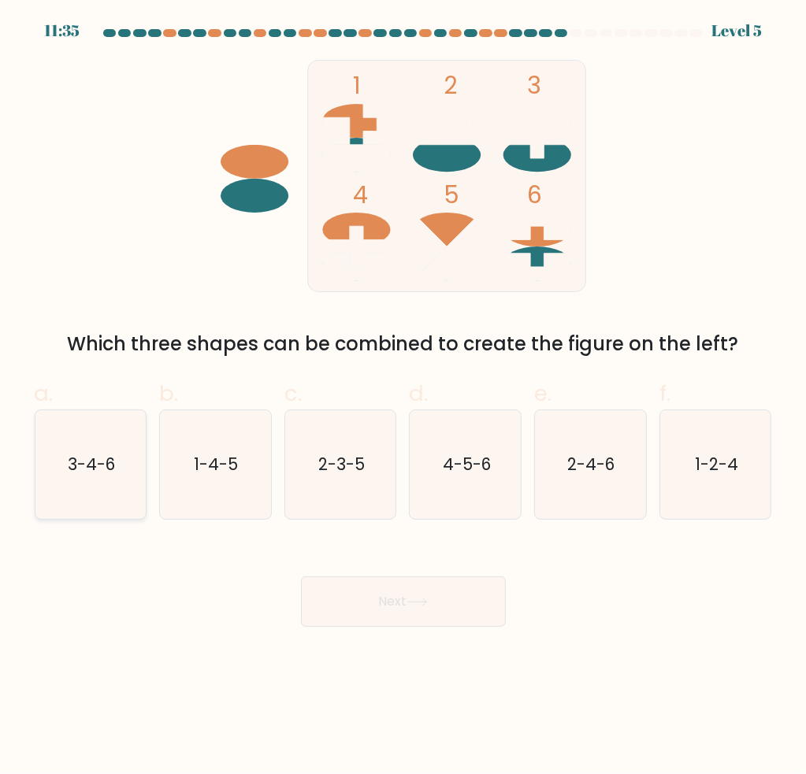
click at [79, 462] on text "3-4-6" at bounding box center [91, 464] width 47 height 23
click at [403, 398] on input "a. 3-4-6" at bounding box center [403, 392] width 1 height 10
radio input "true"
click at [400, 598] on button "Next" at bounding box center [403, 601] width 205 height 50
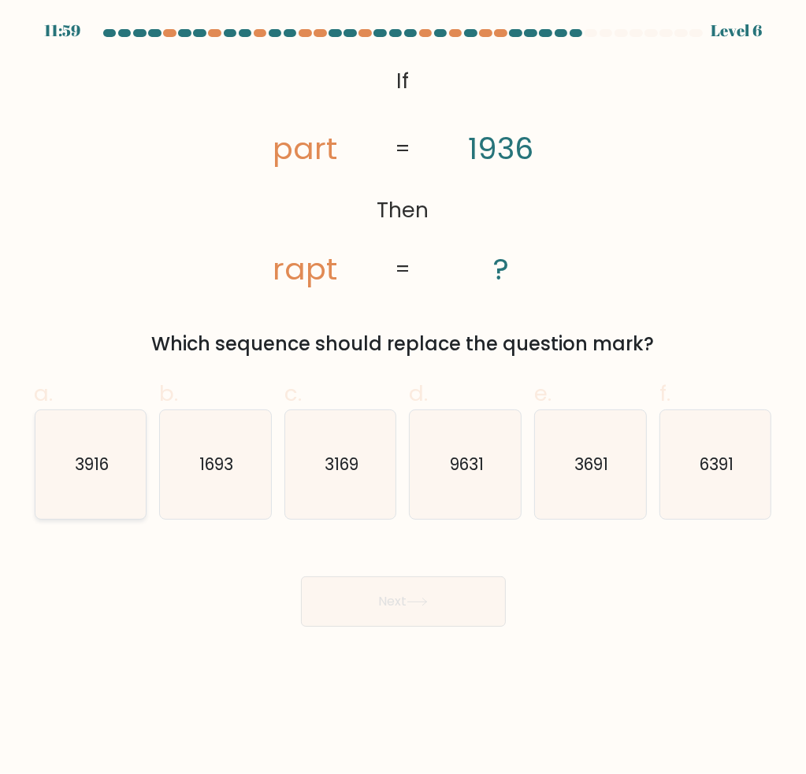
drag, startPoint x: 91, startPoint y: 453, endPoint x: 102, endPoint y: 460, distance: 13.1
click at [91, 453] on text "3916" at bounding box center [92, 464] width 34 height 23
click at [403, 398] on input "a. 3916" at bounding box center [403, 392] width 1 height 10
radio input "true"
click at [299, 585] on div "Next" at bounding box center [403, 583] width 756 height 88
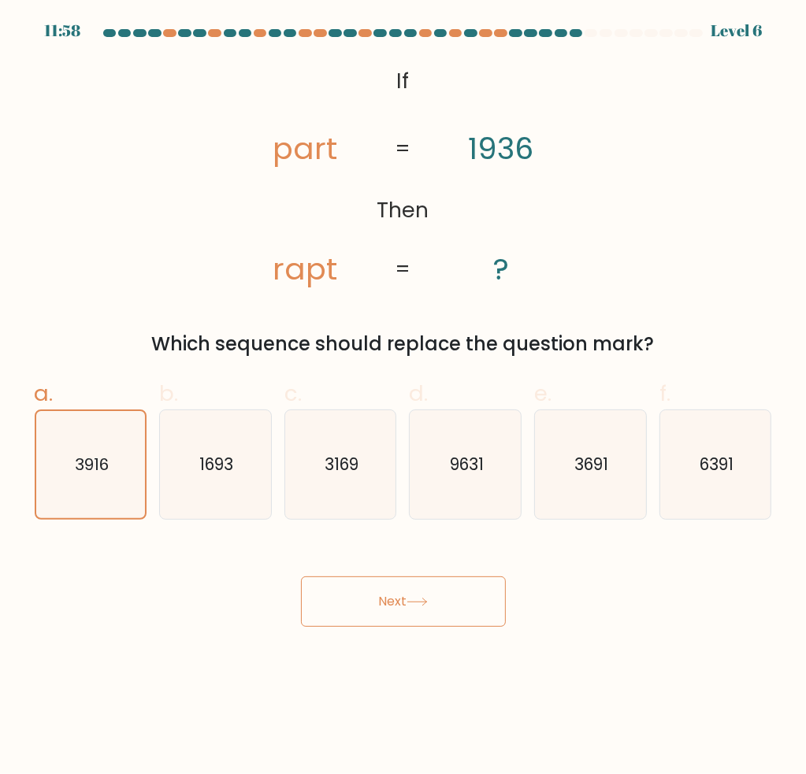
click at [367, 595] on button "Next" at bounding box center [403, 601] width 205 height 50
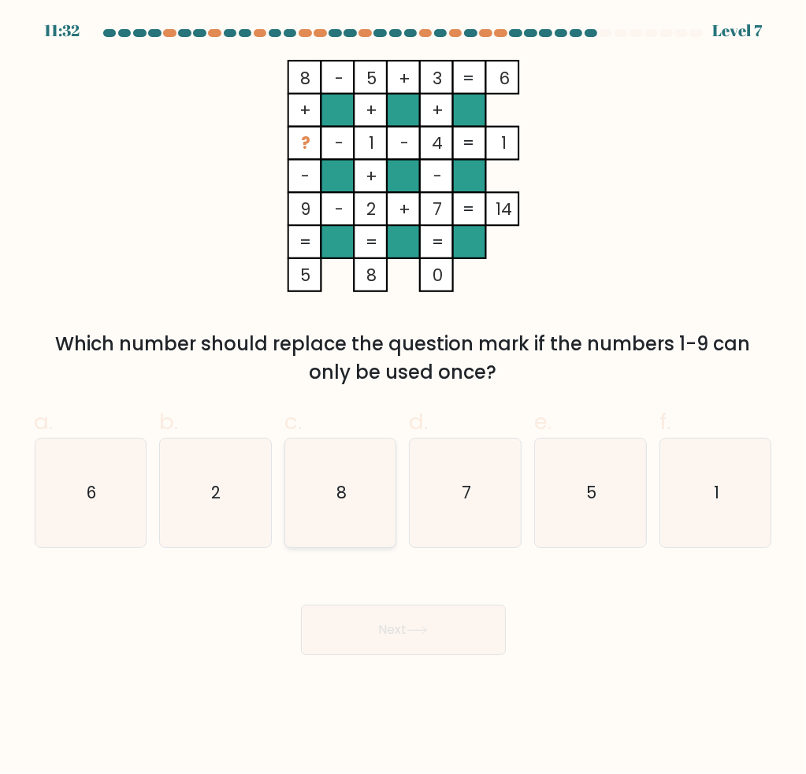
click at [364, 469] on icon "8" at bounding box center [340, 493] width 109 height 109
click at [403, 398] on input "c. 8" at bounding box center [403, 392] width 1 height 10
radio input "true"
click at [398, 650] on button "Next" at bounding box center [403, 630] width 205 height 50
click at [406, 636] on body "11:31 Level 7" at bounding box center [403, 387] width 806 height 774
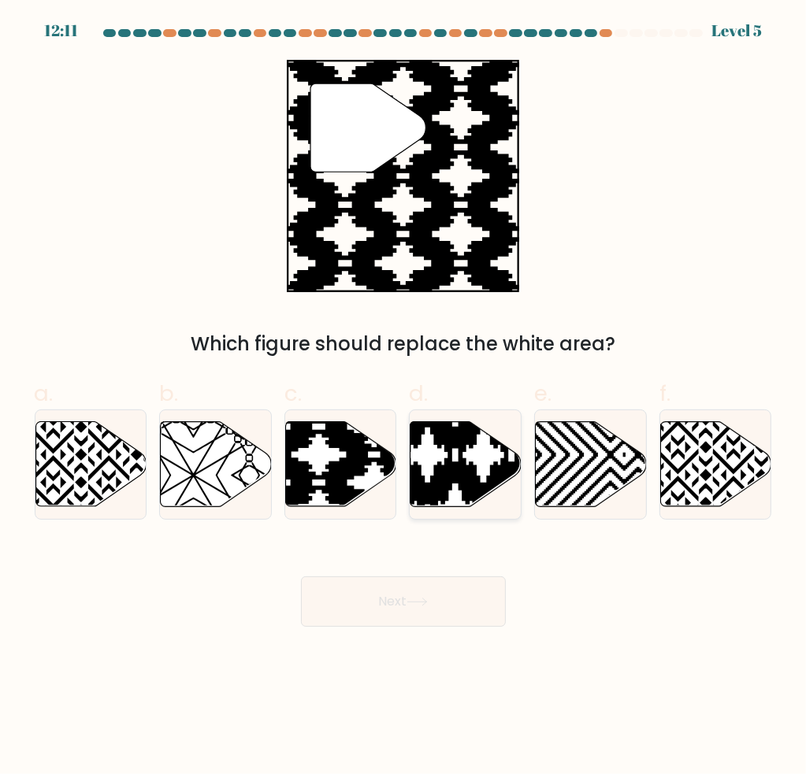
click at [438, 479] on icon at bounding box center [428, 511] width 224 height 224
click at [404, 398] on input "d." at bounding box center [403, 392] width 1 height 10
radio input "true"
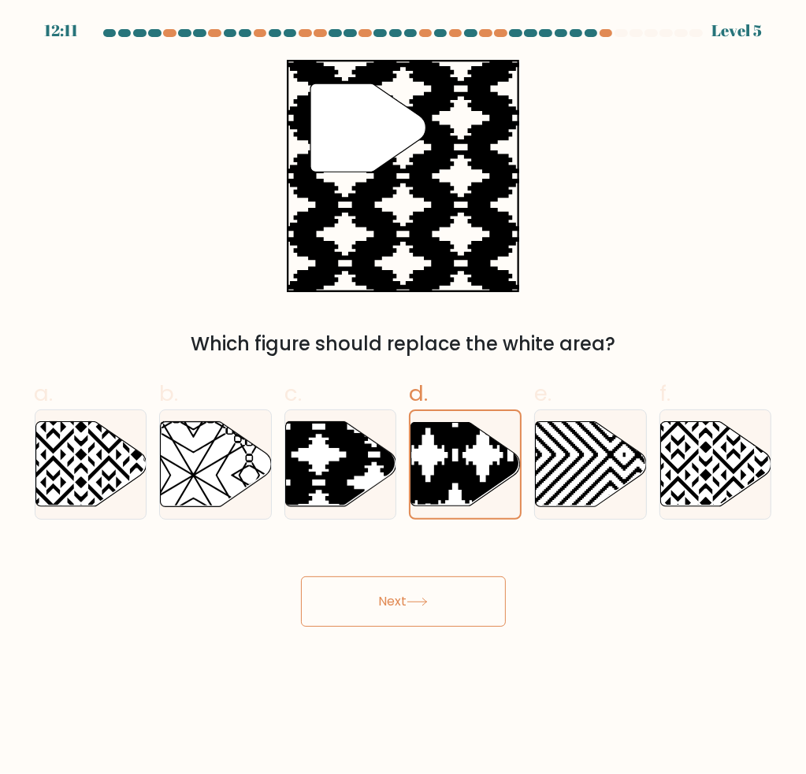
drag, startPoint x: 428, startPoint y: 580, endPoint x: 418, endPoint y: 591, distance: 15.6
click at [423, 584] on button "Next" at bounding box center [403, 601] width 205 height 50
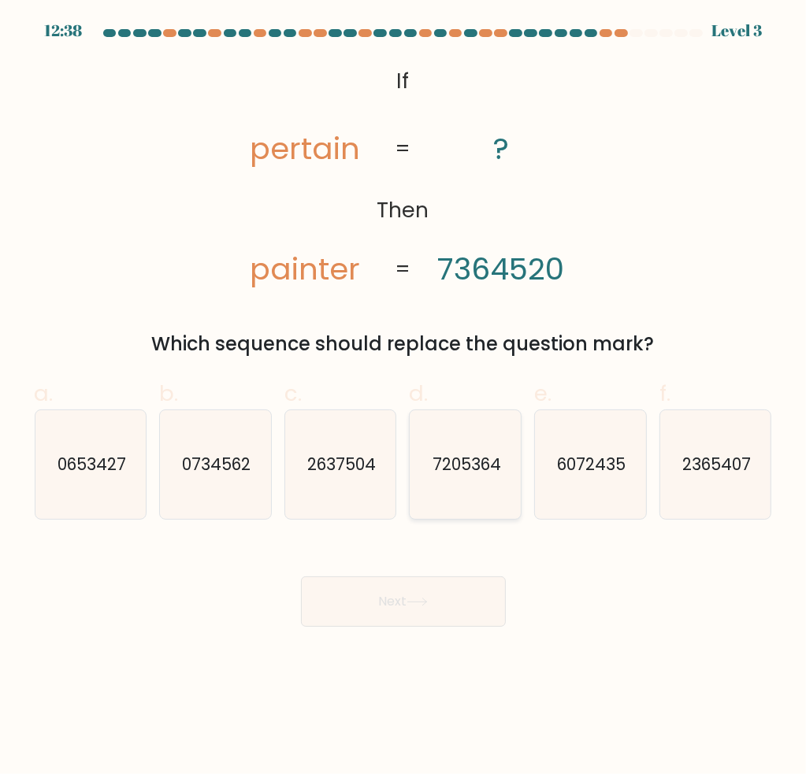
click at [473, 470] on text "7205364" at bounding box center [466, 464] width 69 height 23
click at [404, 398] on input "d. 7205364" at bounding box center [403, 392] width 1 height 10
radio input "true"
click at [435, 598] on button "Next" at bounding box center [403, 601] width 205 height 50
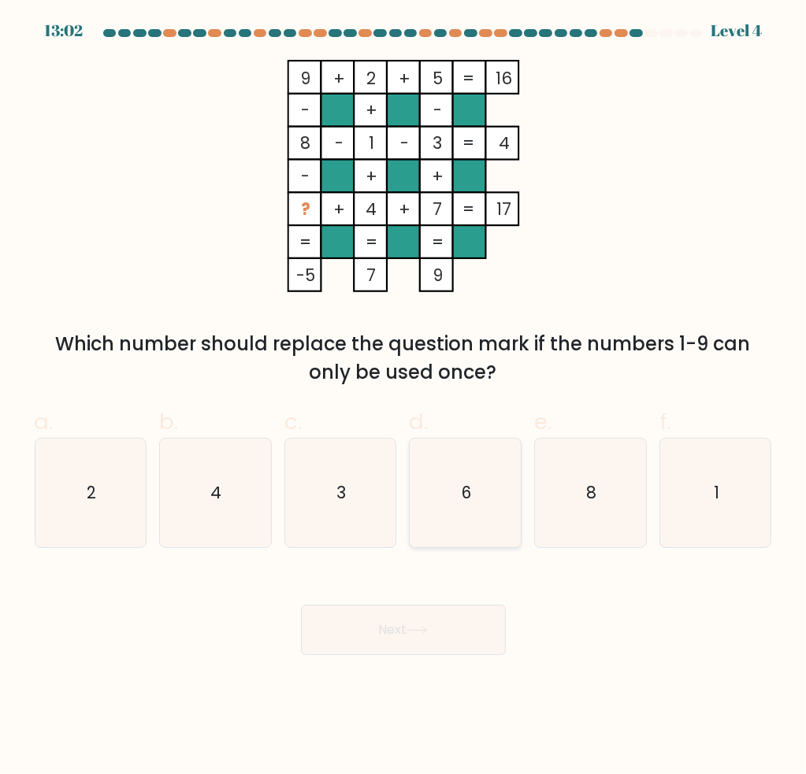
drag, startPoint x: 467, startPoint y: 480, endPoint x: 459, endPoint y: 513, distance: 34.0
click at [466, 481] on icon "6" at bounding box center [465, 493] width 109 height 109
click at [404, 398] on input "d. 6" at bounding box center [403, 392] width 1 height 10
radio input "true"
click at [397, 654] on button "Next" at bounding box center [403, 630] width 205 height 50
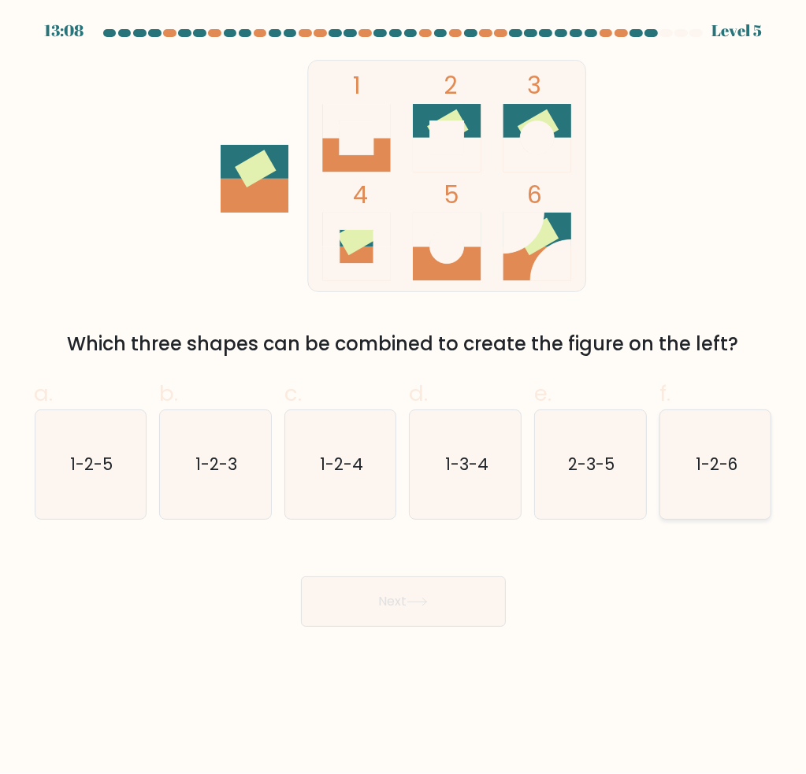
click at [732, 480] on icon "1-2-6" at bounding box center [715, 464] width 109 height 109
click at [404, 398] on input "f. 1-2-6" at bounding box center [403, 392] width 1 height 10
radio input "true"
click at [377, 636] on body "13:08 Level 5" at bounding box center [403, 387] width 806 height 774
drag, startPoint x: 392, startPoint y: 597, endPoint x: 347, endPoint y: 583, distance: 47.8
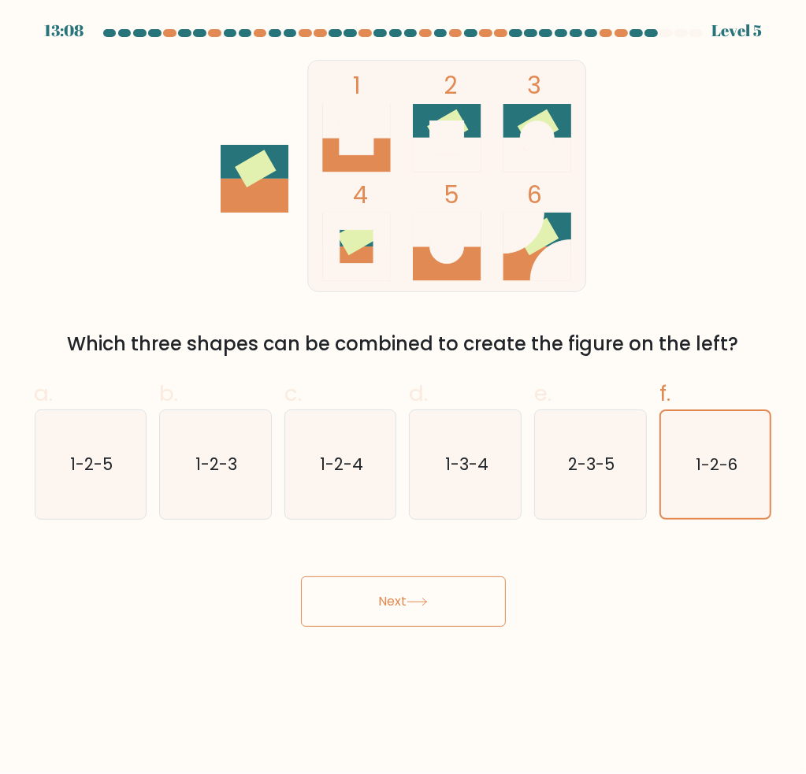
click at [361, 565] on div "Next" at bounding box center [403, 583] width 756 height 88
click at [370, 584] on button "Next" at bounding box center [403, 601] width 205 height 50
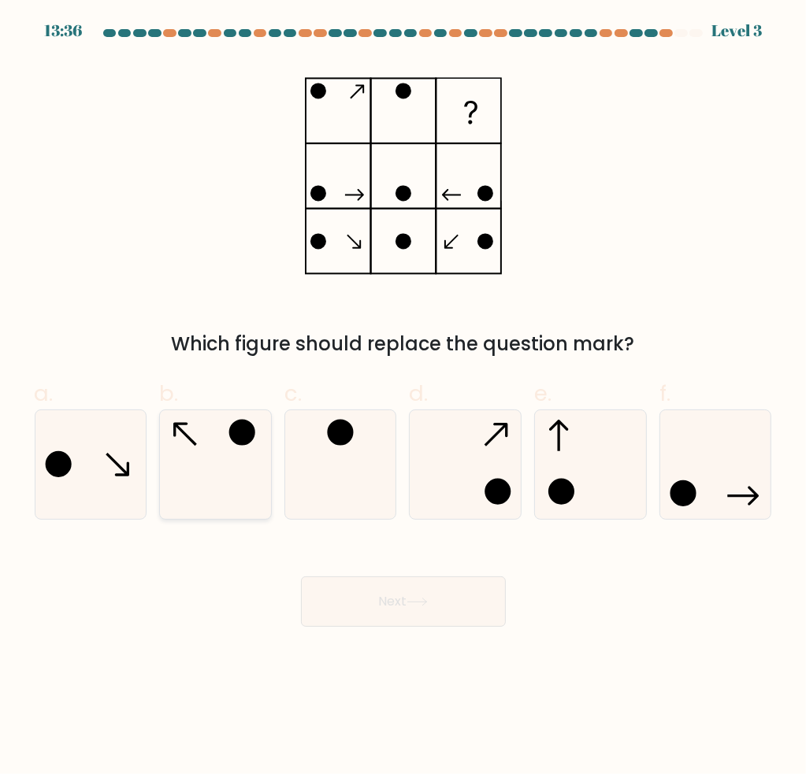
click at [204, 487] on icon at bounding box center [215, 464] width 109 height 109
click at [403, 398] on input "b." at bounding box center [403, 392] width 1 height 10
radio input "true"
drag, startPoint x: 449, startPoint y: 631, endPoint x: 460, endPoint y: 617, distance: 18.0
click at [451, 627] on body "13:36 Level 3" at bounding box center [403, 387] width 806 height 774
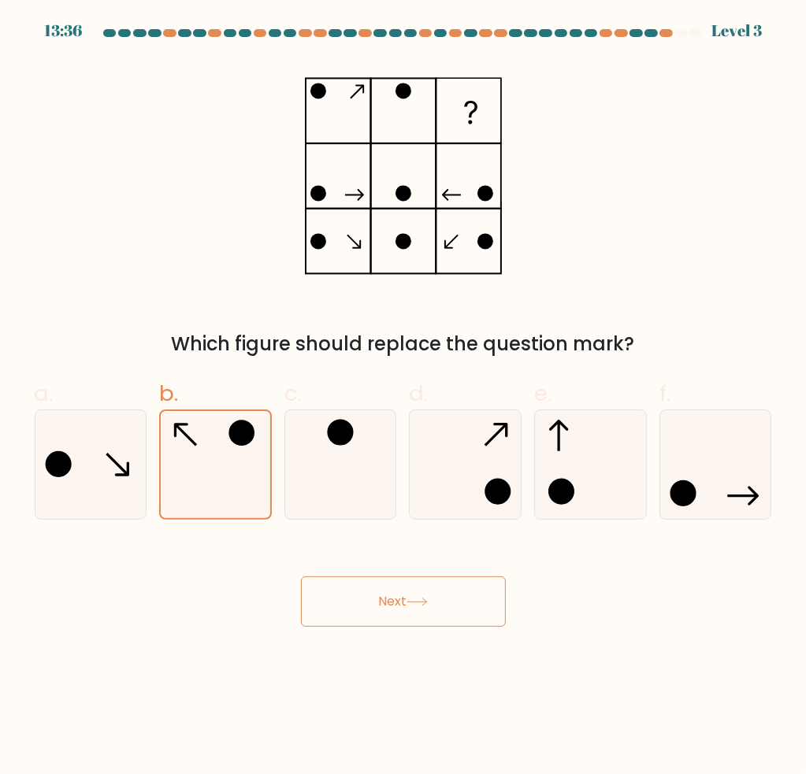
click at [460, 613] on button "Next" at bounding box center [403, 601] width 205 height 50
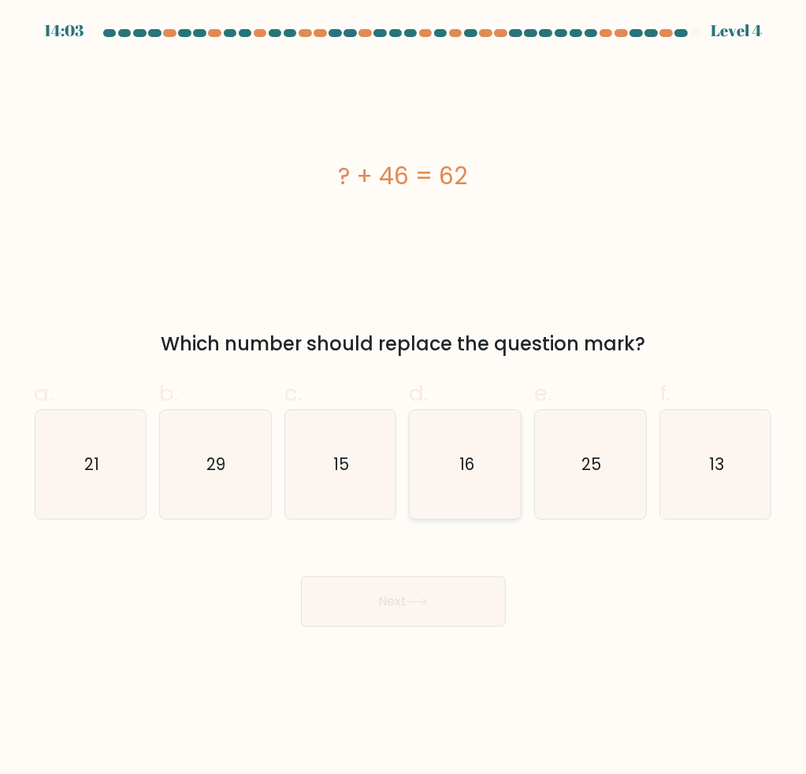
click at [479, 495] on icon "16" at bounding box center [465, 464] width 109 height 109
click at [404, 398] on input "d. 16" at bounding box center [403, 392] width 1 height 10
radio input "true"
click at [422, 597] on button "Next" at bounding box center [403, 601] width 205 height 50
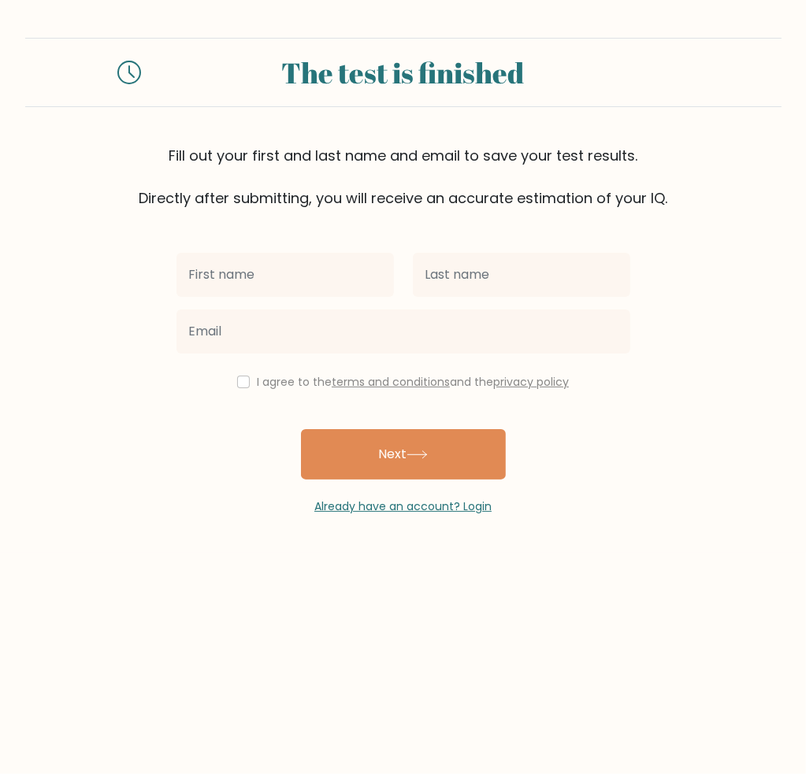
click at [293, 267] on input "text" at bounding box center [284, 275] width 217 height 44
type input "[PERSON_NAME]"
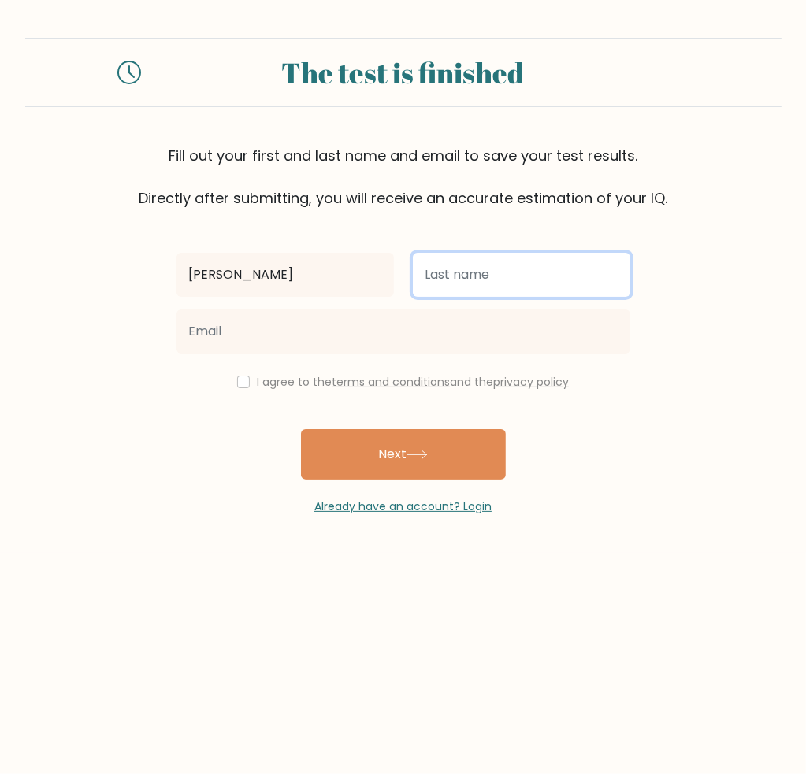
click at [539, 286] on input "text" at bounding box center [521, 275] width 217 height 44
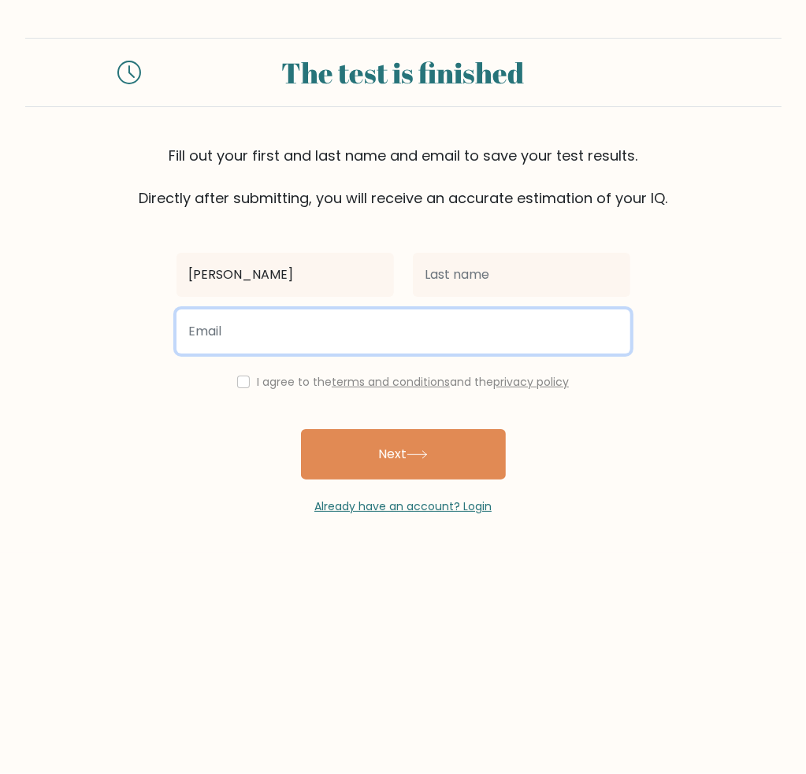
click at [266, 324] on input "email" at bounding box center [403, 331] width 454 height 44
type input "estaniol20@gmail.com"
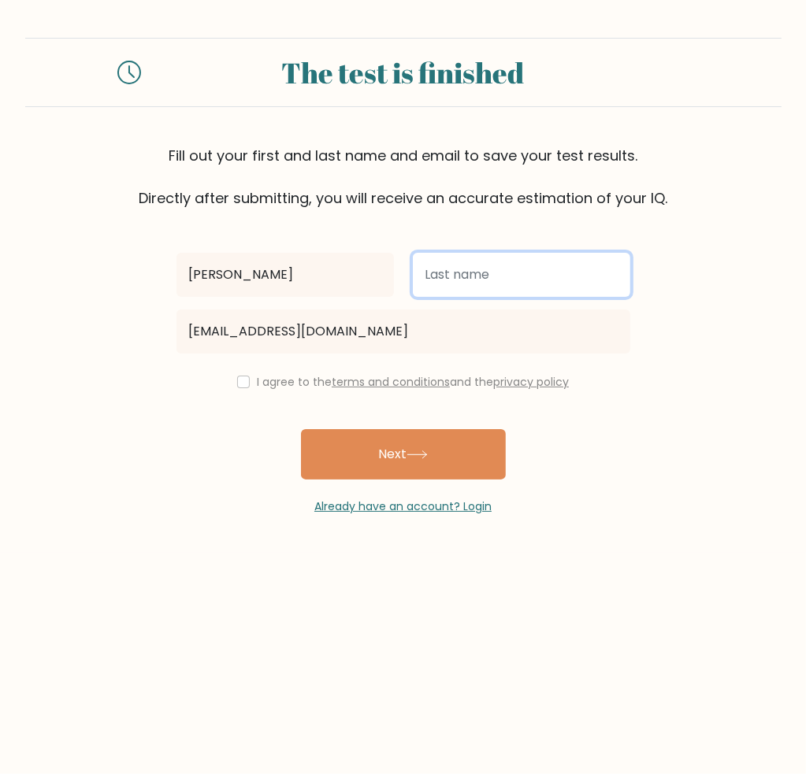
click at [485, 284] on input "text" at bounding box center [521, 275] width 217 height 44
type input "Estaniol"
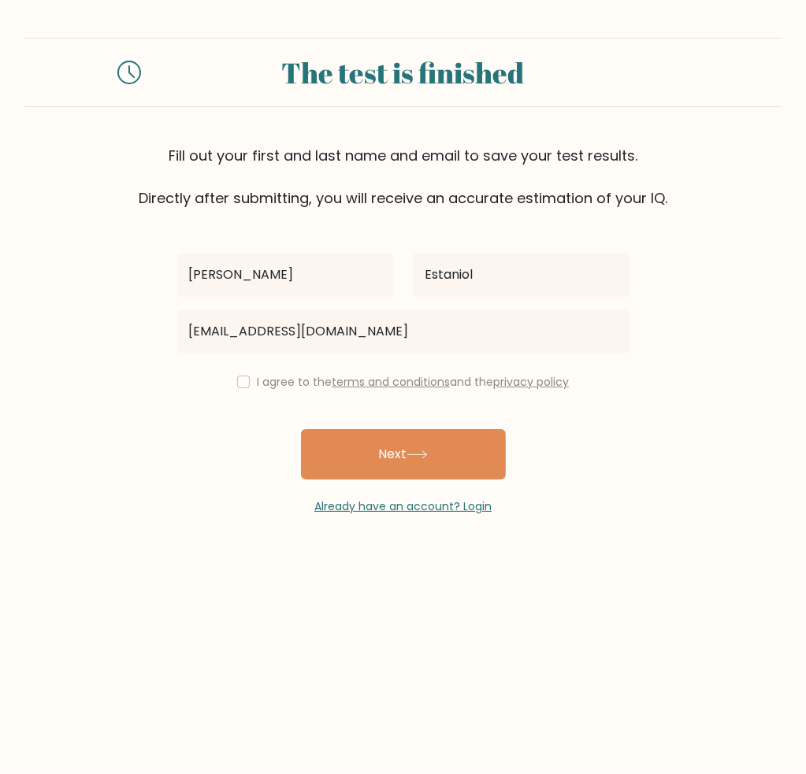
click at [232, 382] on div "I agree to the terms and conditions and the privacy policy" at bounding box center [403, 381] width 473 height 19
click at [237, 384] on input "checkbox" at bounding box center [243, 382] width 13 height 13
checkbox input "true"
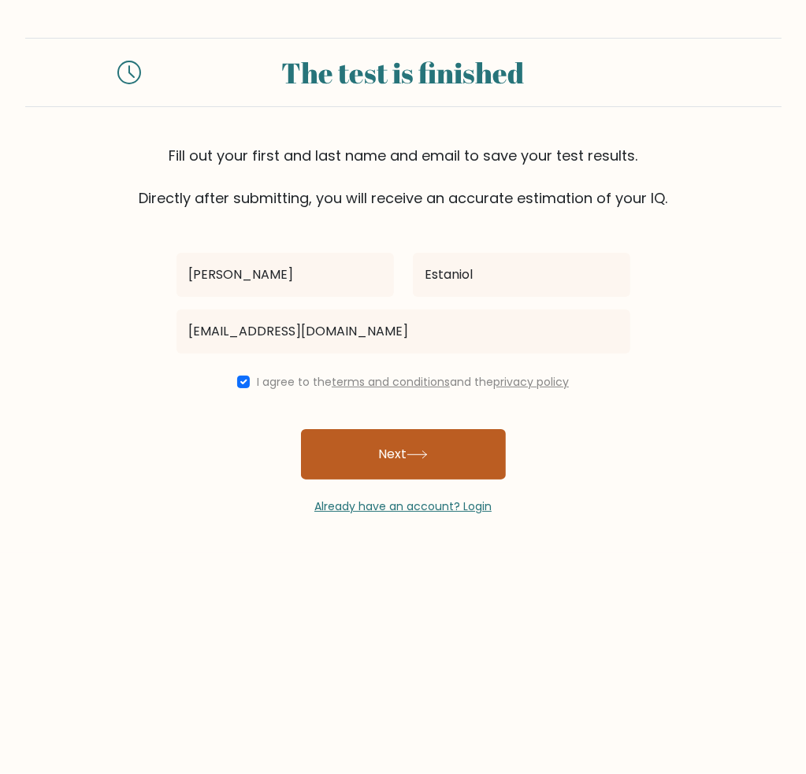
click at [347, 450] on button "Next" at bounding box center [403, 454] width 205 height 50
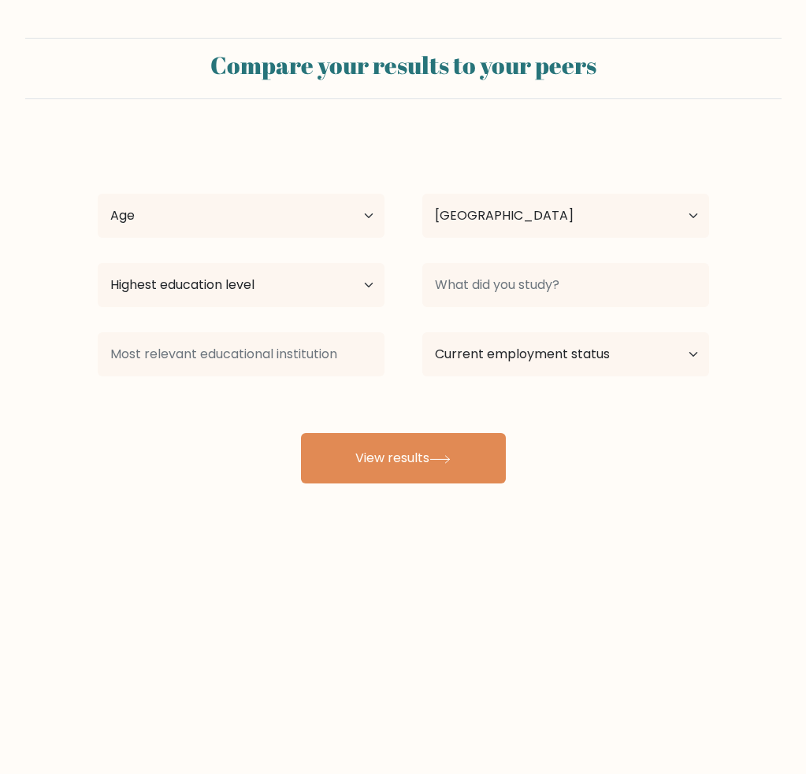
select select "PH"
click at [342, 206] on select "Age Under 18 years old 18-24 years old 25-34 years old 35-44 years old 45-54 ye…" at bounding box center [241, 216] width 287 height 44
select select "18_24"
click at [98, 194] on select "Age Under 18 years old 18-24 years old 25-34 years old 35-44 years old 45-54 ye…" at bounding box center [241, 216] width 287 height 44
click at [510, 235] on select "Country Afghanistan Albania Algeria American Samoa Andorra Angola Anguilla Anta…" at bounding box center [565, 216] width 287 height 44
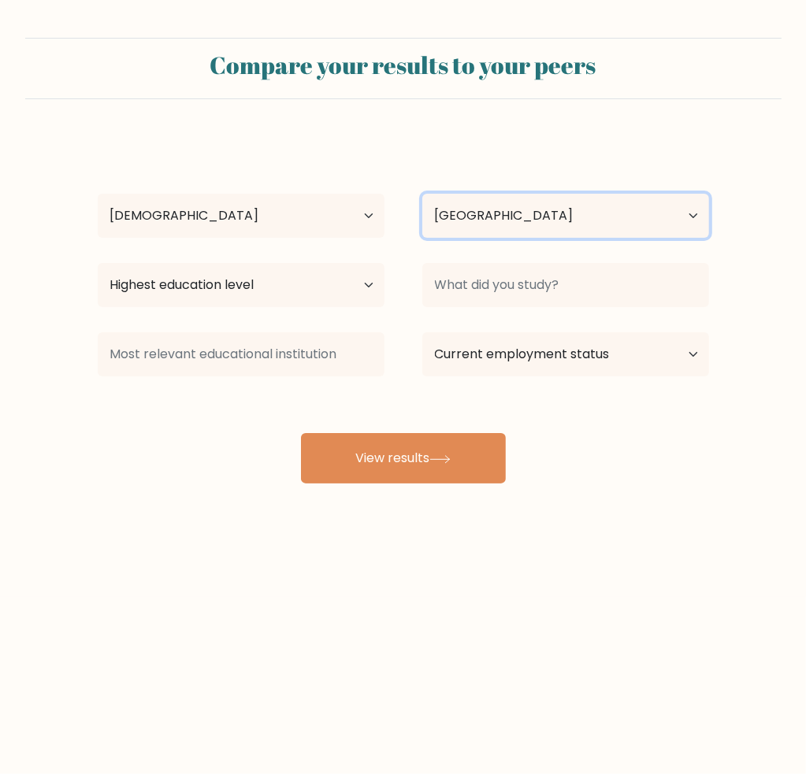
click at [516, 228] on select "Country Afghanistan Albania Algeria American Samoa Andorra Angola Anguilla Anta…" at bounding box center [565, 216] width 287 height 44
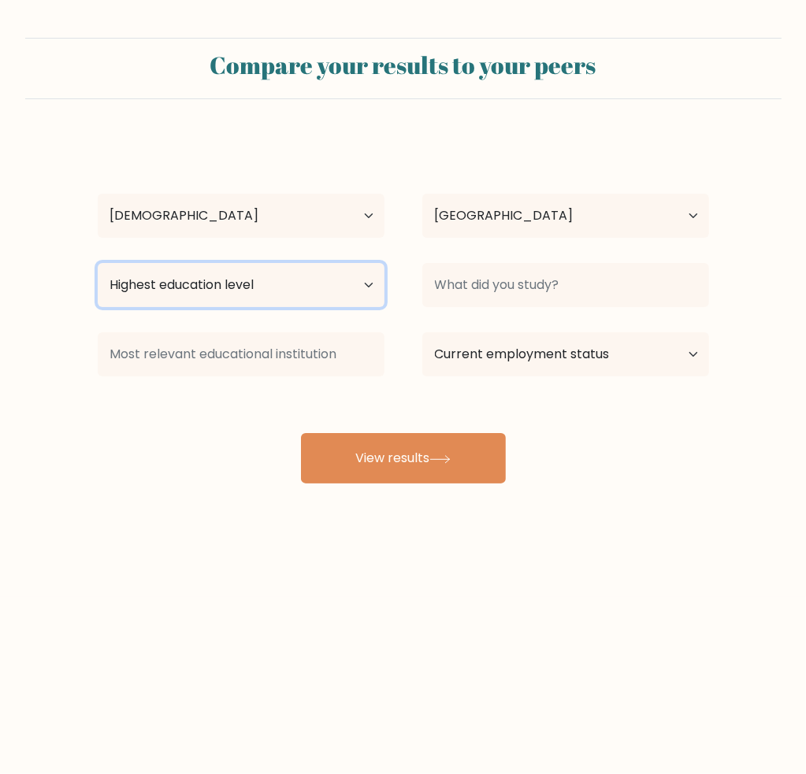
click at [256, 283] on select "Highest education level No schooling Primary Lower Secondary Upper Secondary Oc…" at bounding box center [241, 285] width 287 height 44
select select "bachelors_degree"
click at [98, 263] on select "Highest education level No schooling Primary Lower Secondary Upper Secondary Oc…" at bounding box center [241, 285] width 287 height 44
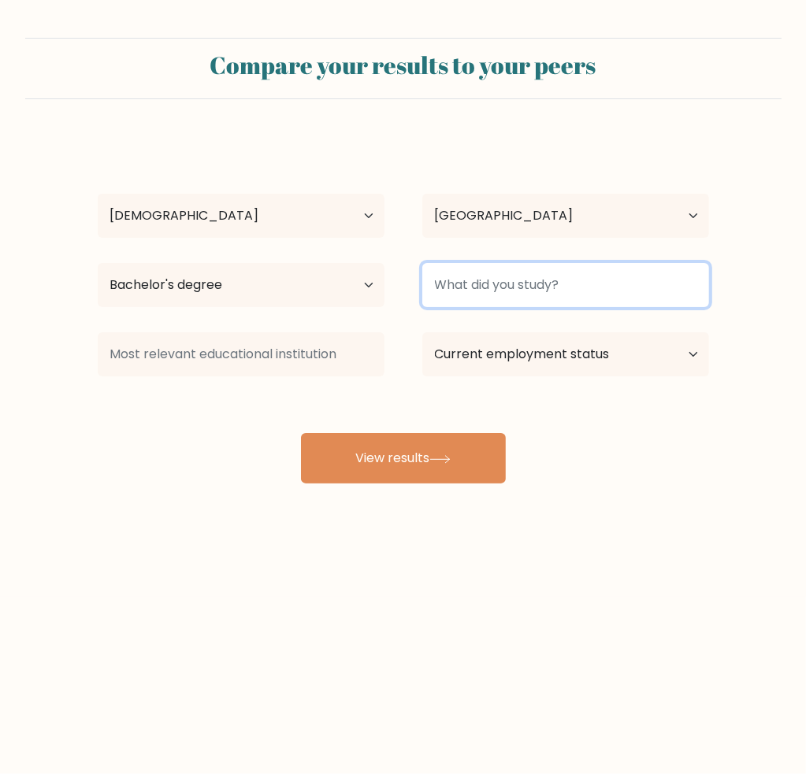
click at [511, 298] on input at bounding box center [565, 285] width 287 height 44
type input "i"
type input "I"
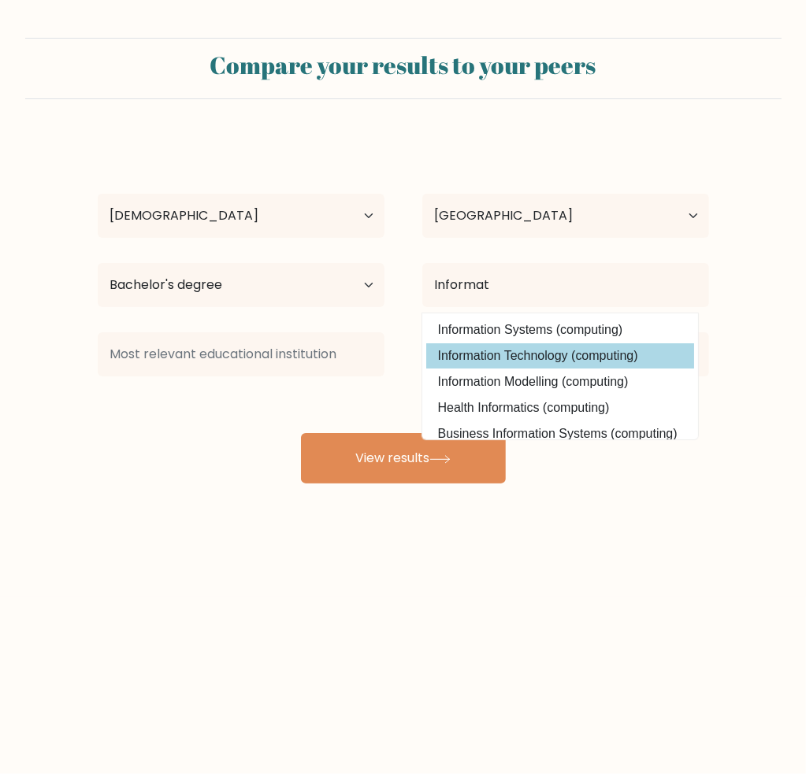
click at [607, 349] on option "Information Technology (computing)" at bounding box center [560, 355] width 268 height 25
type input "Information Technology"
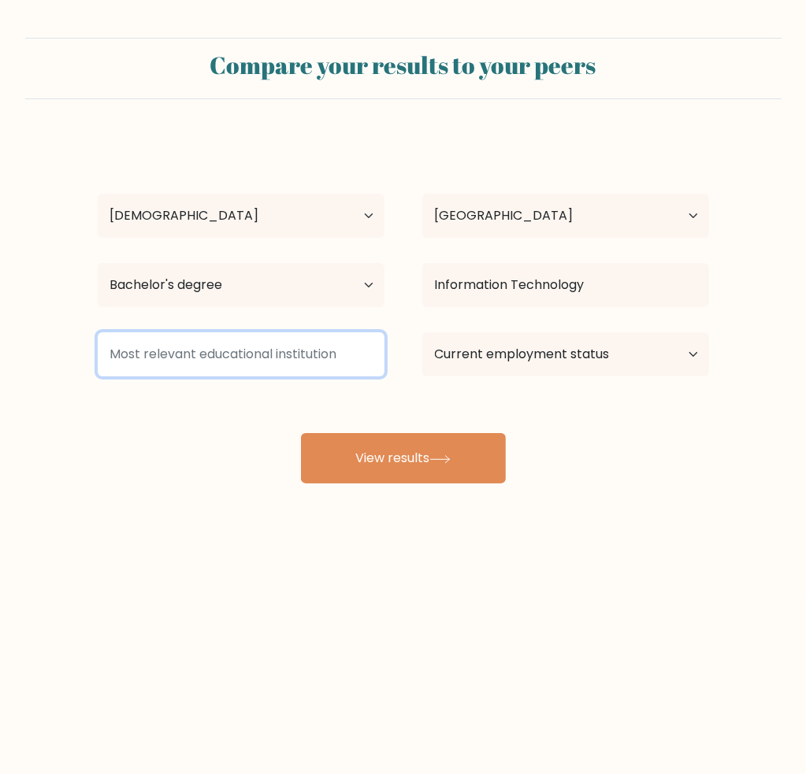
click at [268, 343] on input at bounding box center [241, 354] width 287 height 44
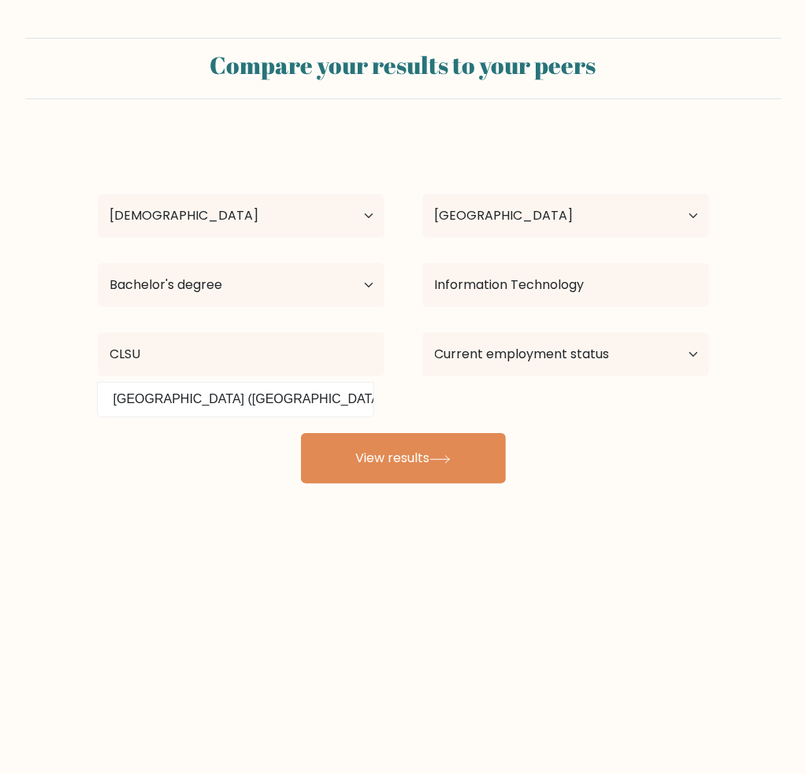
click at [321, 396] on option "Central Luzon State University (Philippines)" at bounding box center [236, 399] width 268 height 25
type input "Central Luzon State University"
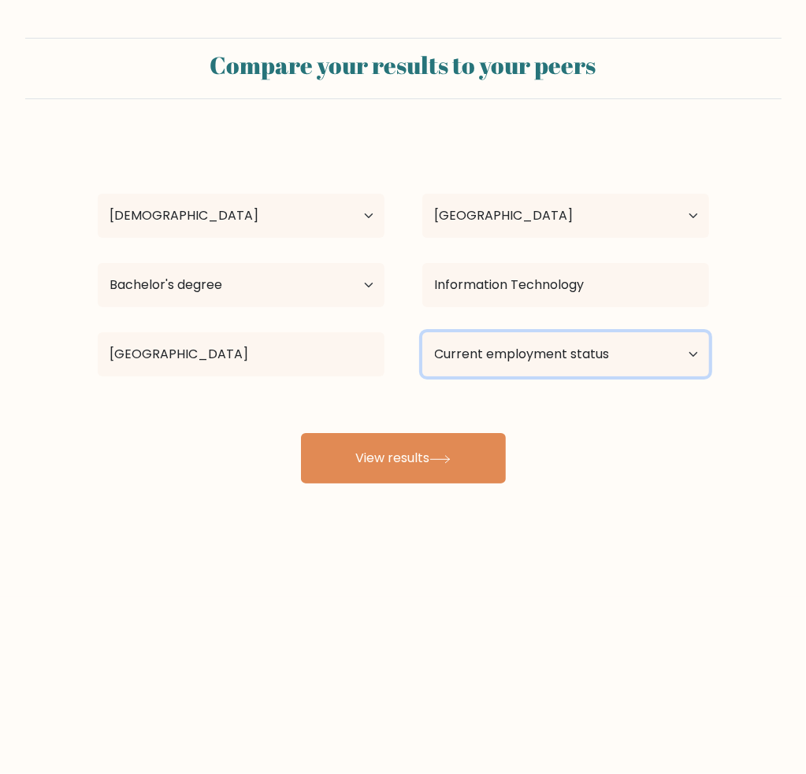
click at [608, 354] on select "Current employment status Employed Student Retired Other / prefer not to answer" at bounding box center [565, 354] width 287 height 44
select select "other"
click at [422, 332] on select "Current employment status Employed Student Retired Other / prefer not to answer" at bounding box center [565, 354] width 287 height 44
click at [692, 488] on div "Compare your results to your peers Jian Carlo Estaniol Age Under 18 years old 1…" at bounding box center [403, 298] width 806 height 597
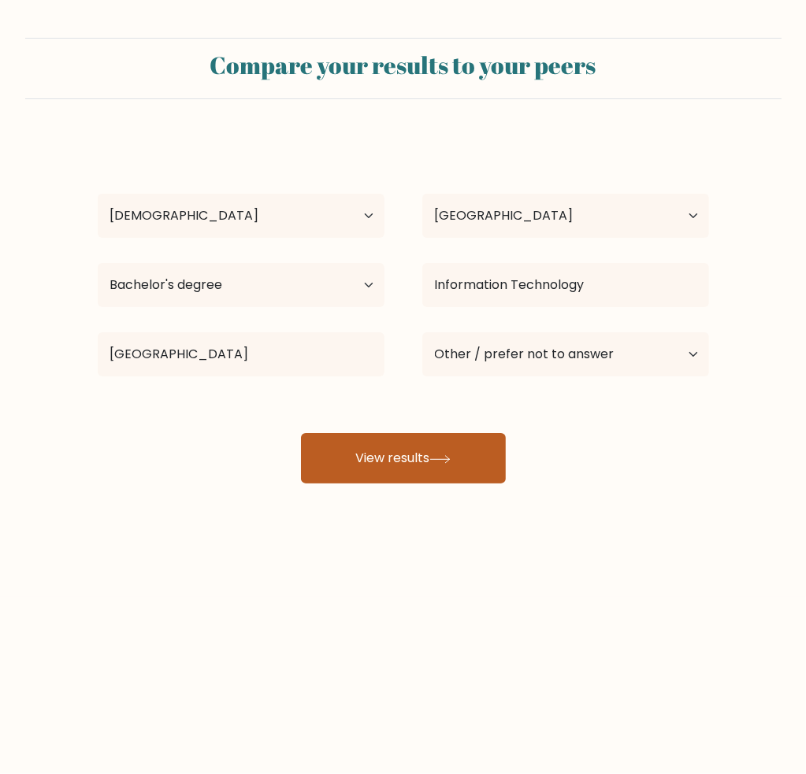
click at [387, 456] on button "View results" at bounding box center [403, 458] width 205 height 50
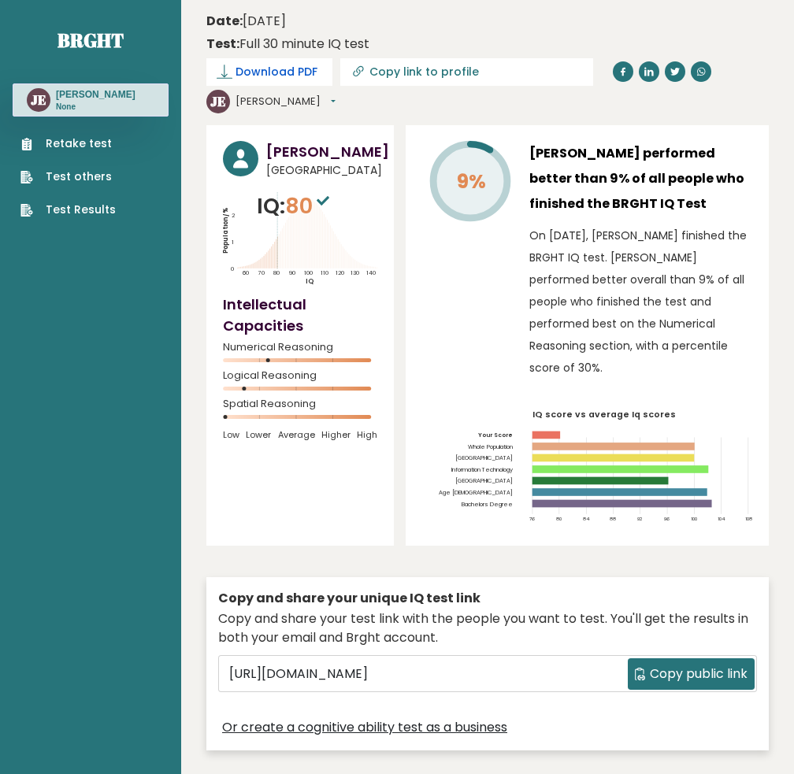
click at [246, 76] on span "Download PDF" at bounding box center [276, 72] width 82 height 17
click at [461, 39] on div "Date: [DATE] Test: Full 30 minute IQ test" at bounding box center [475, 33] width 539 height 42
click at [72, 146] on link "Retake test" at bounding box center [67, 143] width 95 height 17
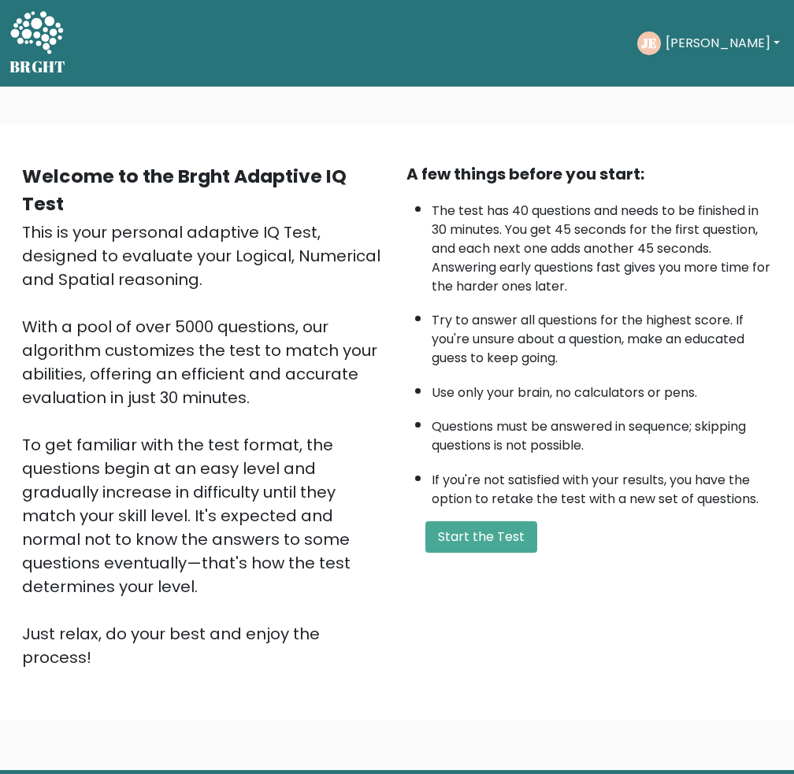
click at [734, 38] on button "[PERSON_NAME]" at bounding box center [723, 43] width 124 height 20
click at [710, 84] on link "Dashboard" at bounding box center [700, 84] width 124 height 25
click at [740, 41] on button "[PERSON_NAME]" at bounding box center [723, 43] width 124 height 20
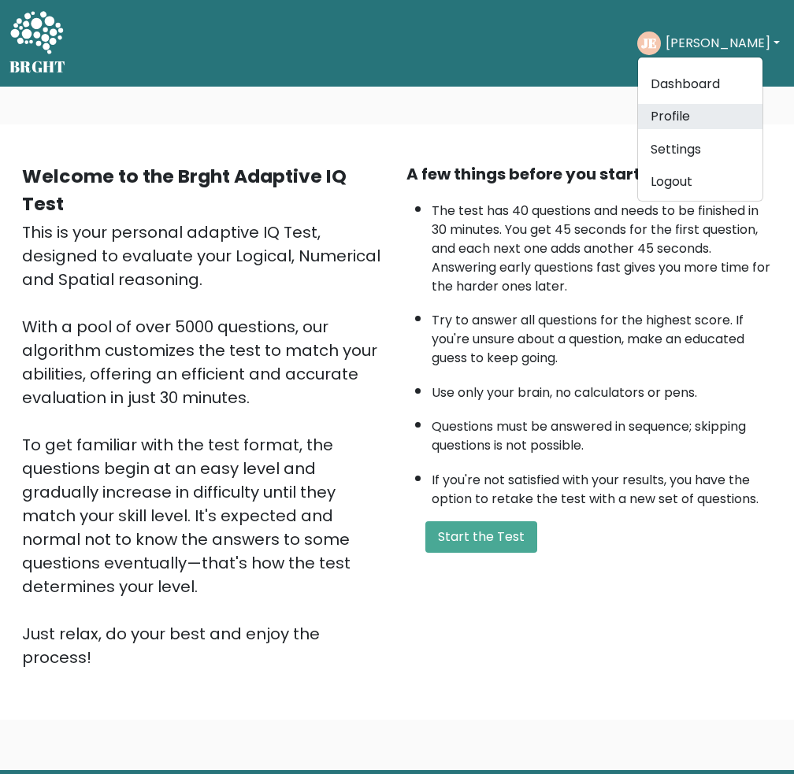
click at [702, 111] on link "Profile" at bounding box center [700, 116] width 124 height 25
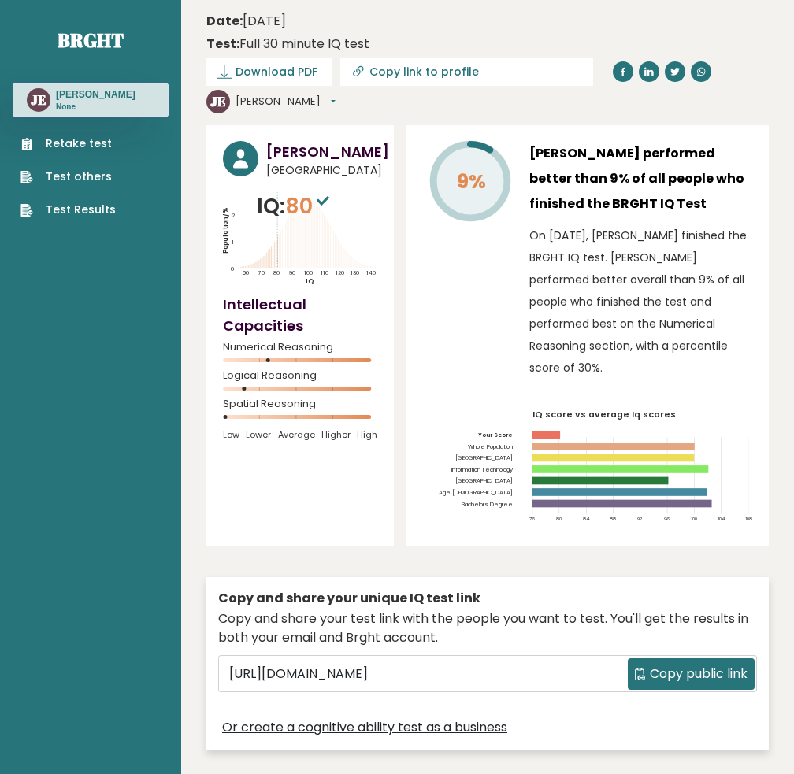
click at [61, 215] on link "Test Results" at bounding box center [67, 210] width 95 height 17
click at [372, 70] on input "Copy link to profile" at bounding box center [476, 71] width 214 height 13
type input "https://brght.org/profile/jian-carlo-estaniol/?utm_source=share&utm_medium=copy…"
click at [268, 70] on span "Download PDF" at bounding box center [276, 72] width 82 height 17
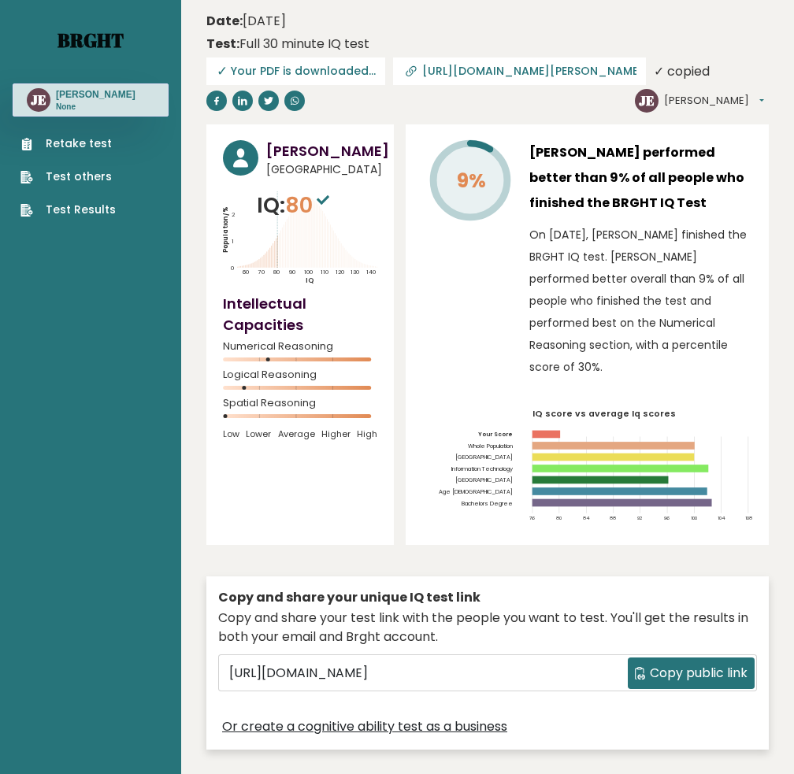
click at [78, 43] on link "Brght" at bounding box center [90, 40] width 66 height 25
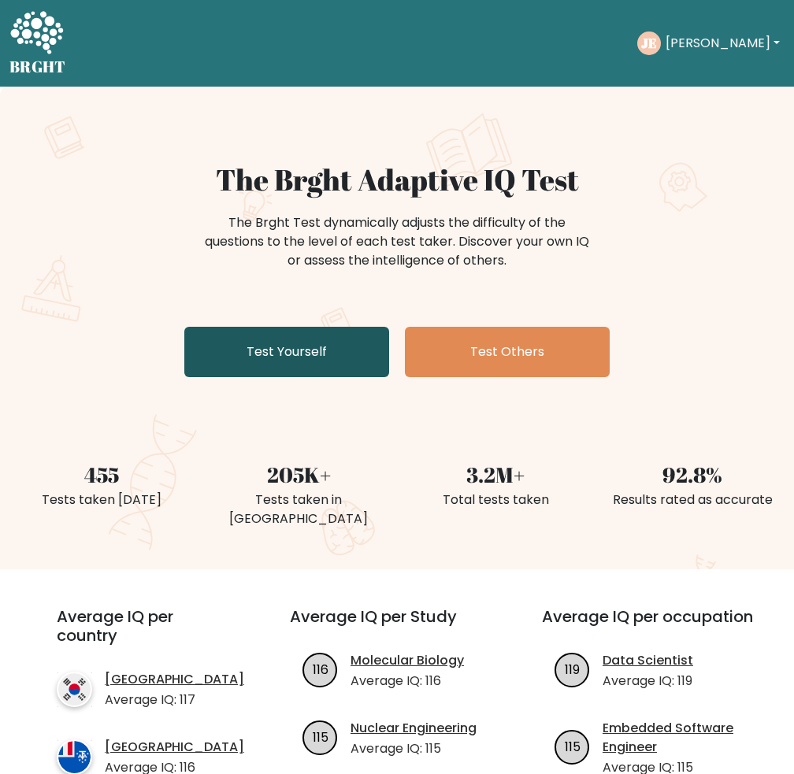
click at [280, 346] on link "Test Yourself" at bounding box center [286, 352] width 205 height 50
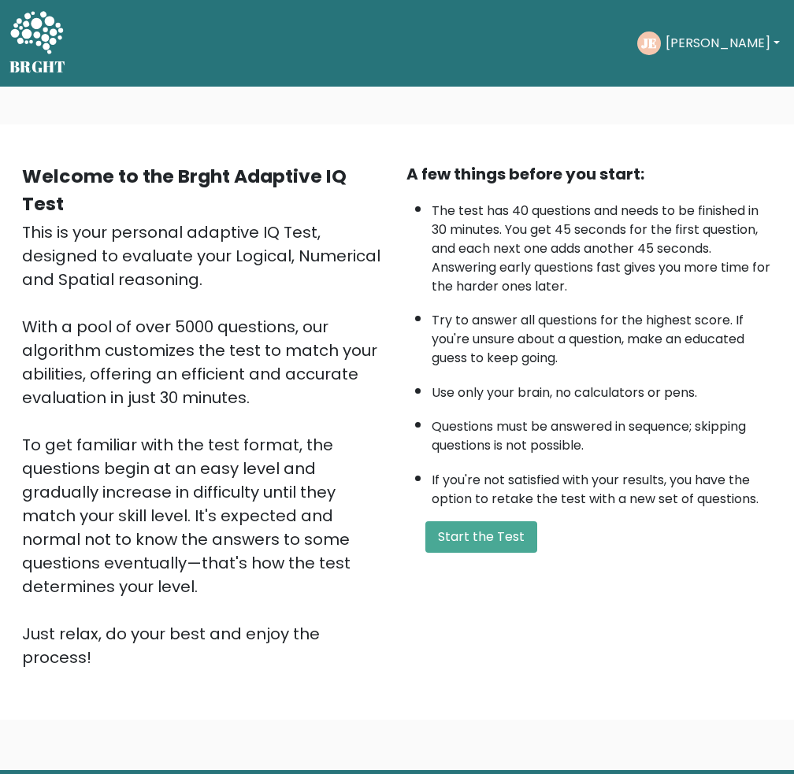
drag, startPoint x: 0, startPoint y: 0, endPoint x: 805, endPoint y: 651, distance: 1035.3
click at [728, 599] on div "A few things before you start: The test has 40 questions and needs to be finish…" at bounding box center [589, 415] width 384 height 507
